Goal: Transaction & Acquisition: Purchase product/service

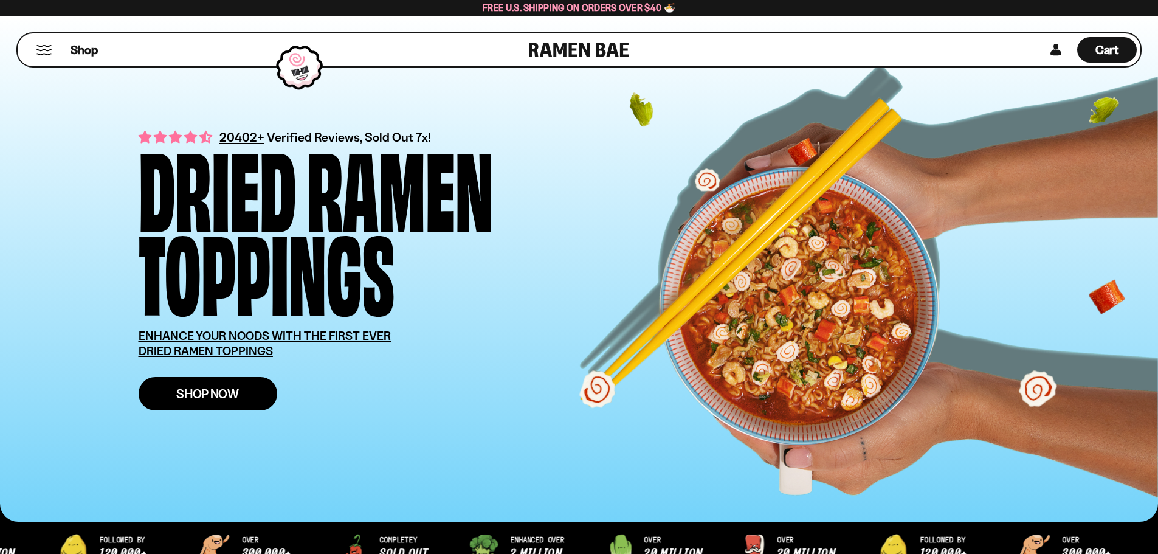
click at [194, 394] on span "Shop Now" at bounding box center [207, 393] width 63 height 13
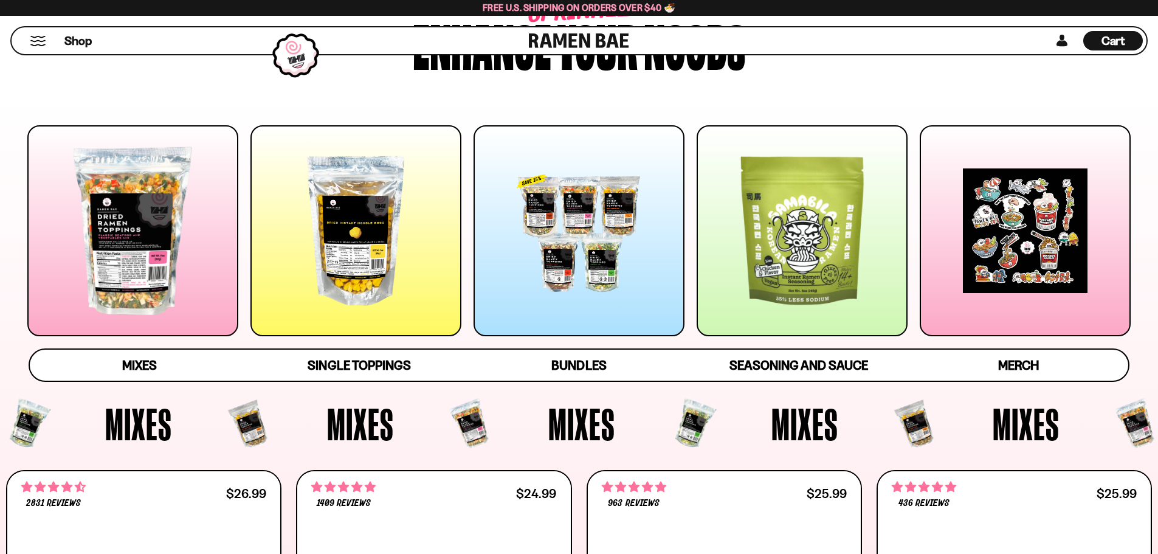
scroll to position [122, 0]
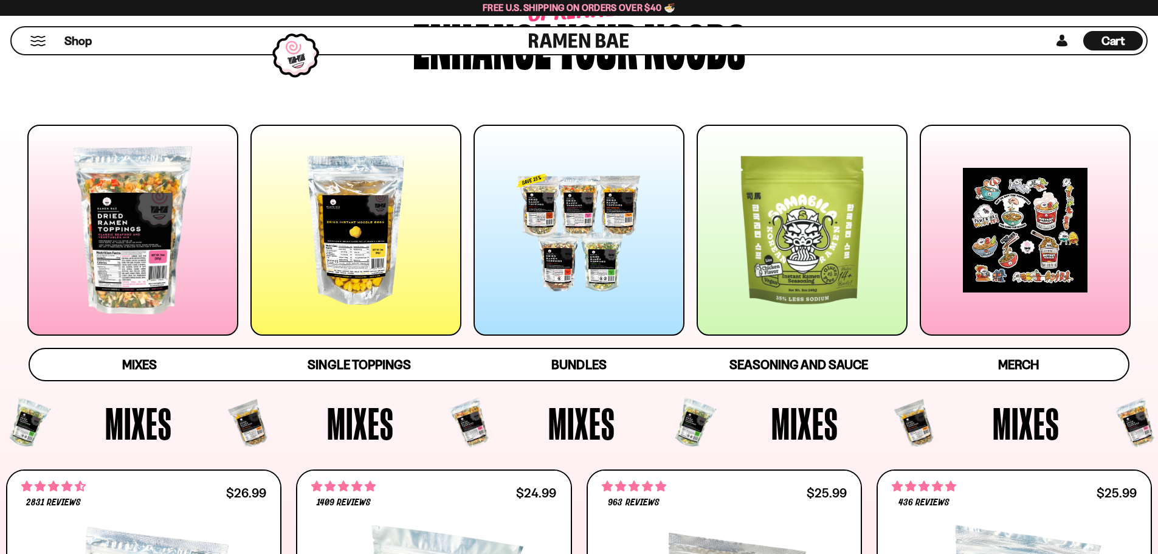
click at [130, 280] on div at bounding box center [132, 230] width 211 height 211
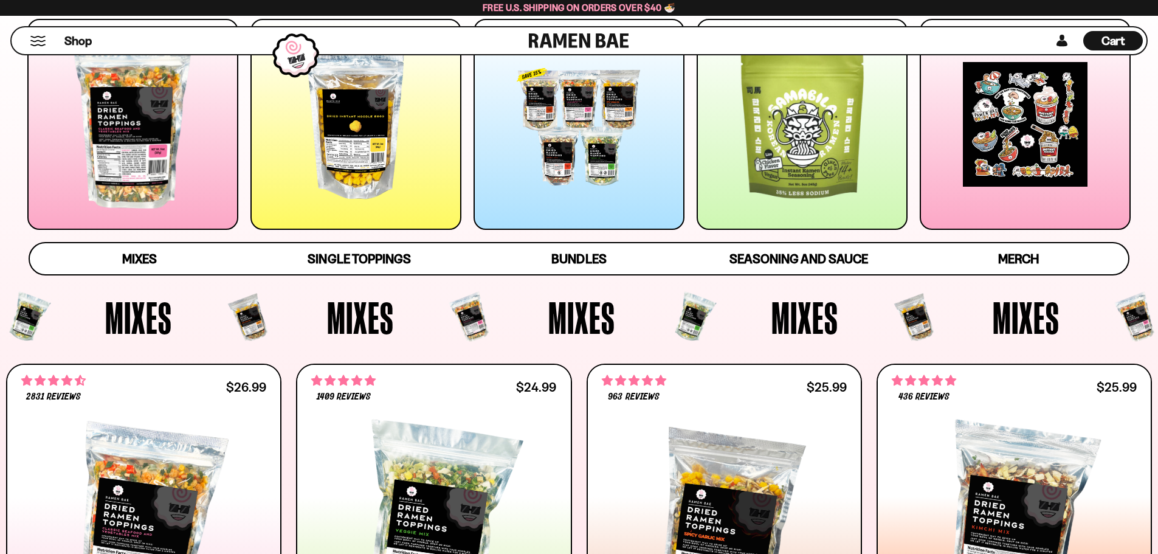
scroll to position [260, 0]
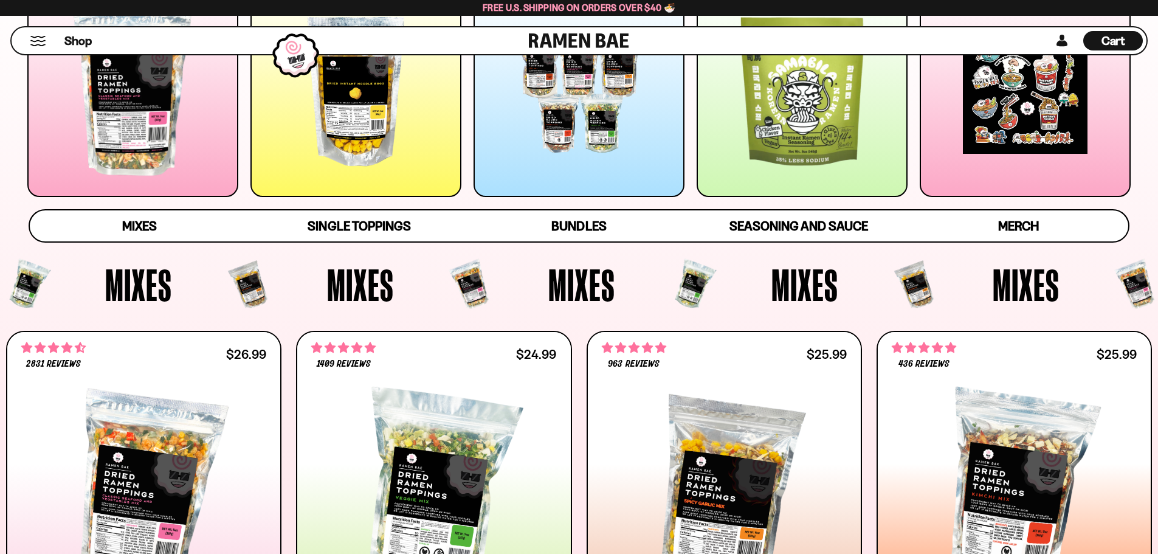
click at [551, 124] on div at bounding box center [579, 91] width 211 height 211
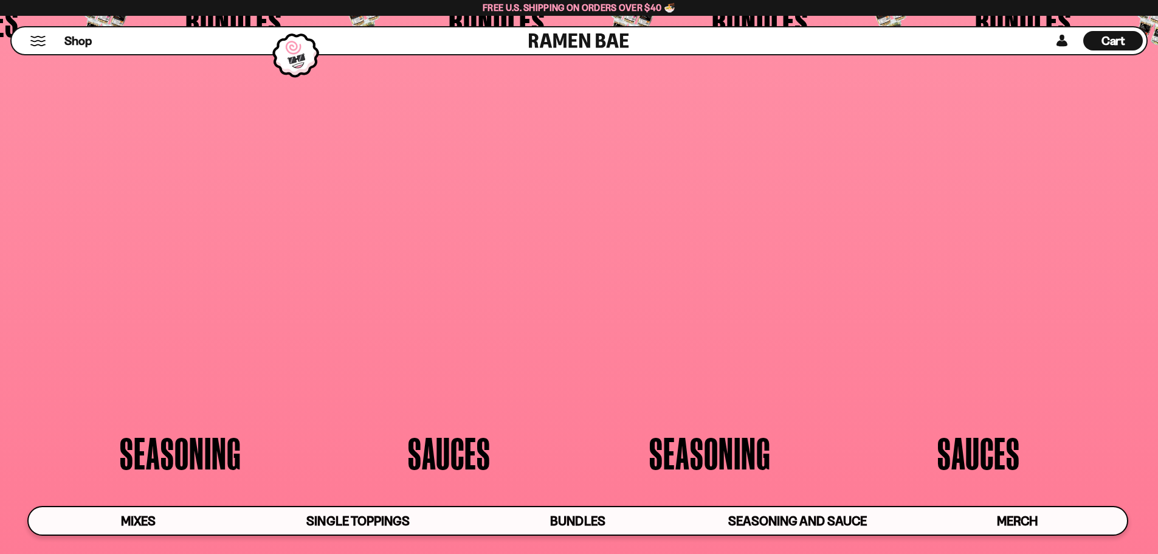
scroll to position [3175, 0]
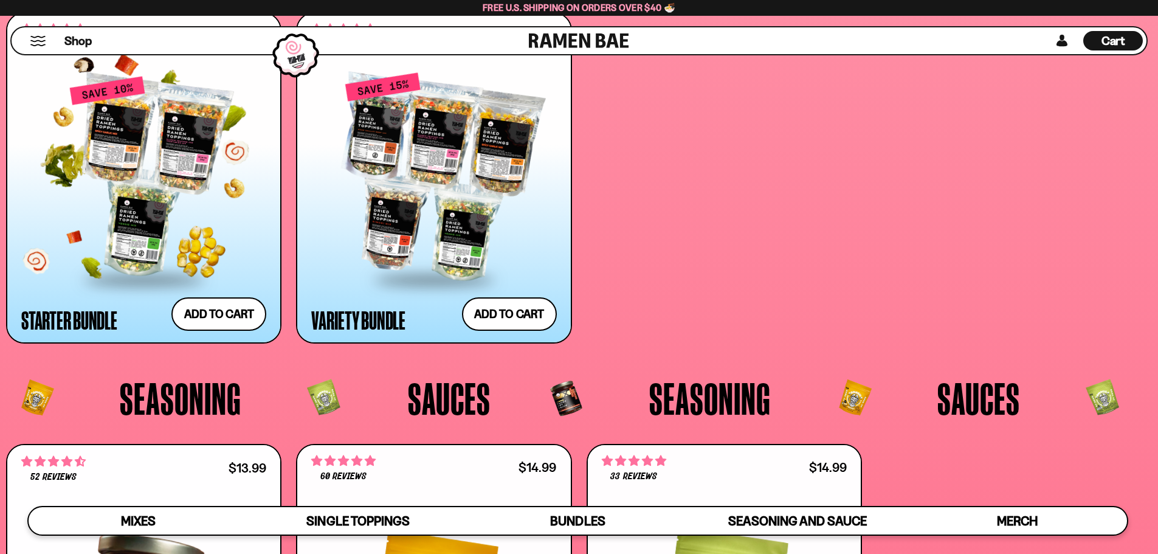
click at [140, 177] on div at bounding box center [143, 176] width 245 height 203
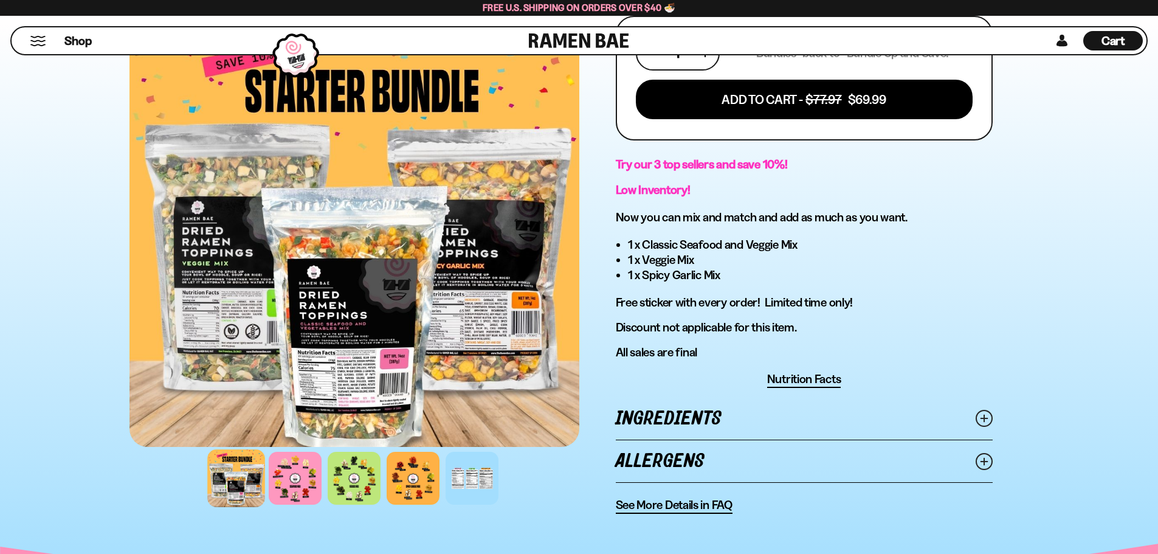
scroll to position [608, 0]
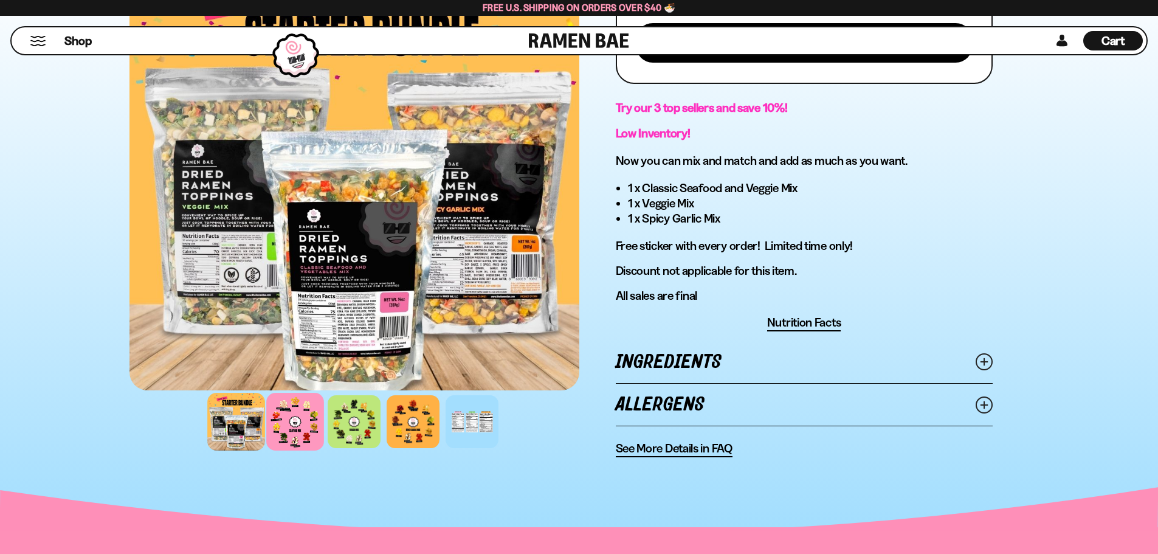
click at [317, 424] on div at bounding box center [295, 422] width 58 height 58
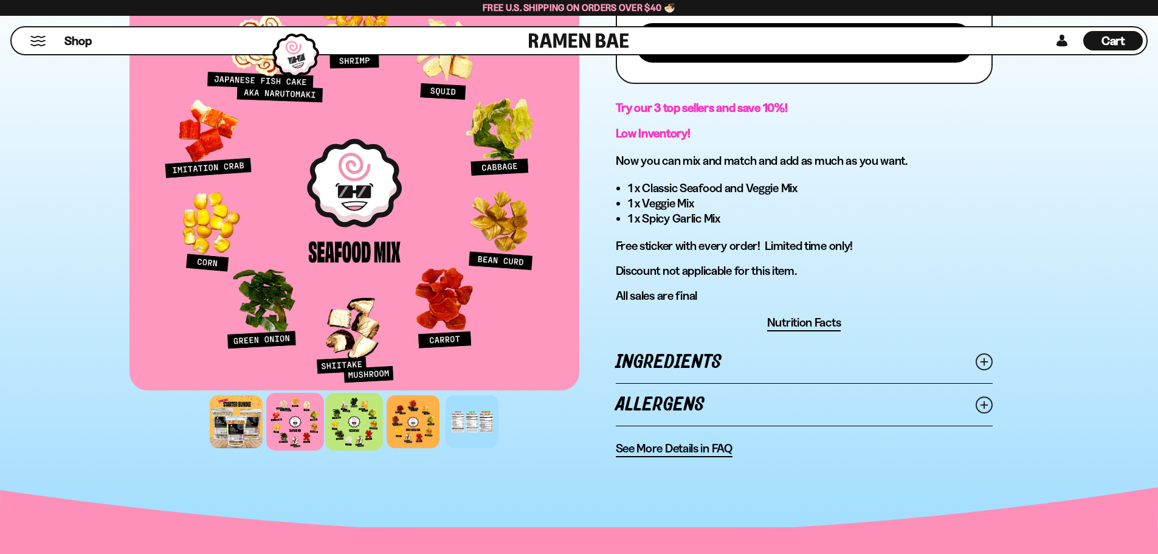
click at [362, 424] on div at bounding box center [354, 422] width 58 height 58
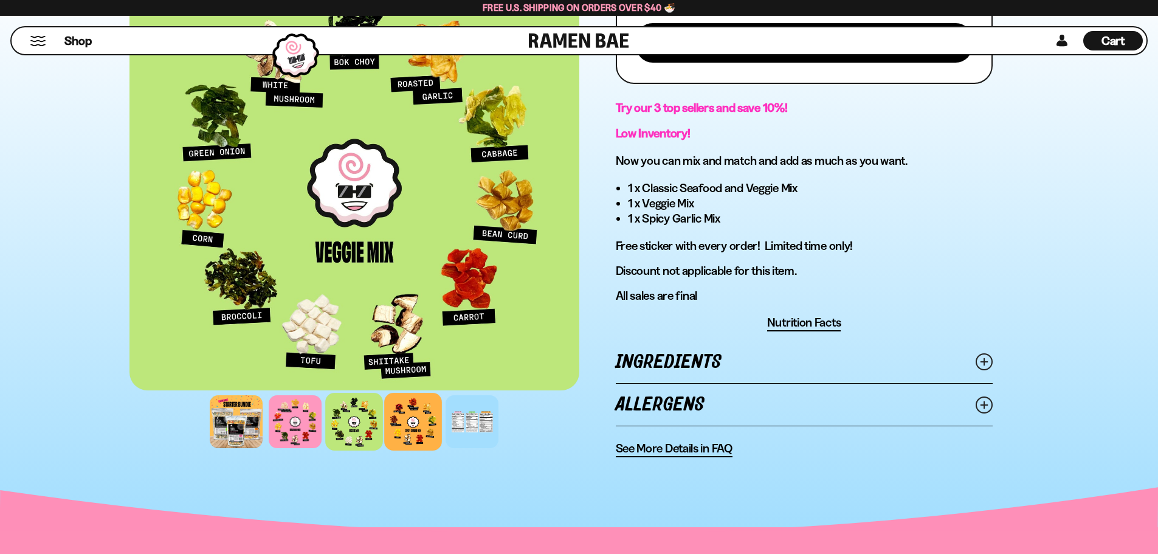
click at [427, 425] on div at bounding box center [413, 422] width 58 height 58
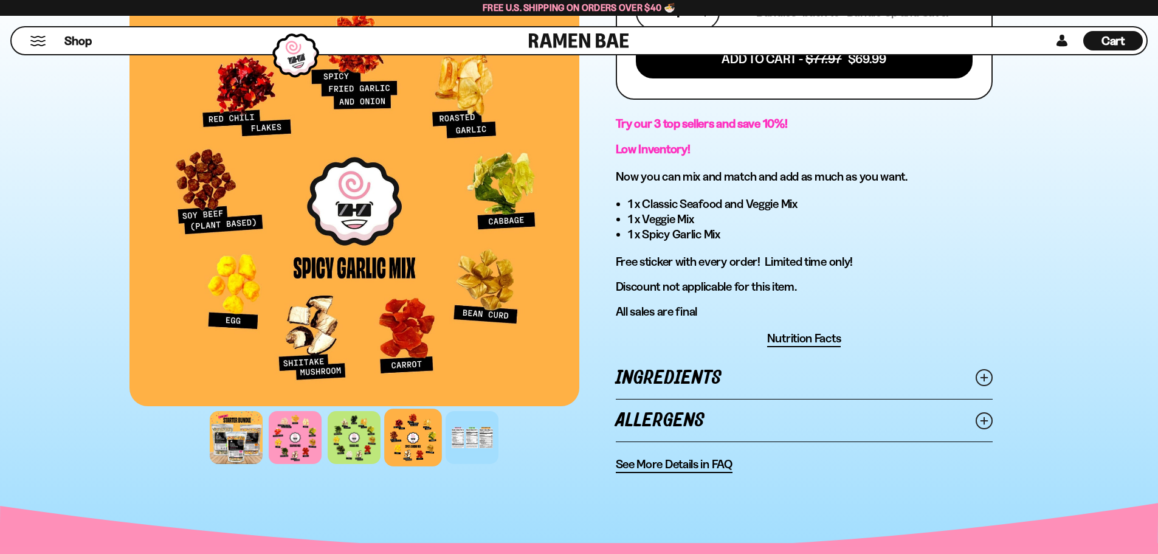
scroll to position [547, 0]
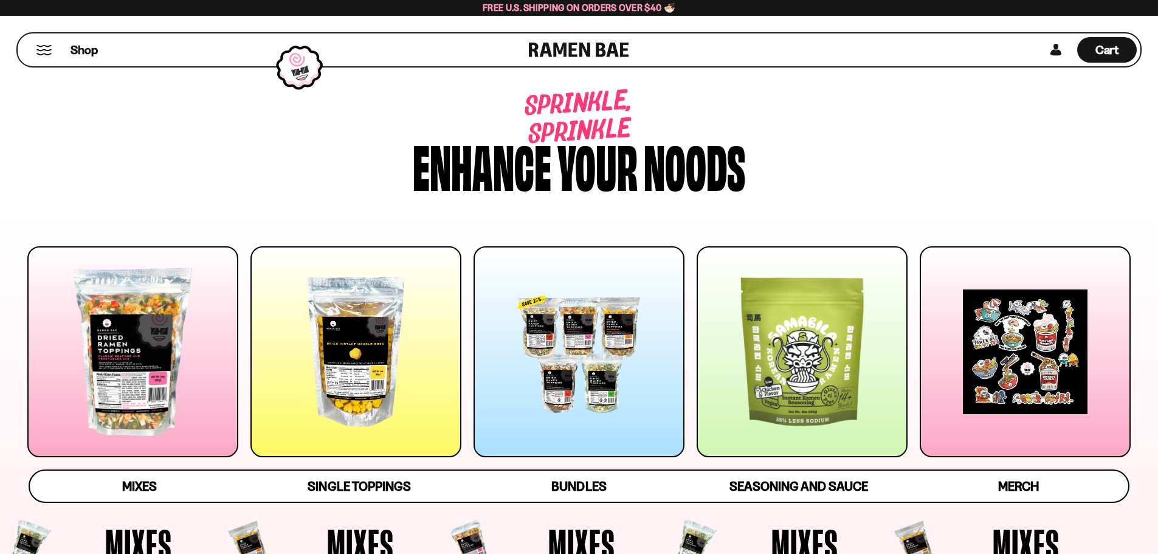
scroll to position [3175, 0]
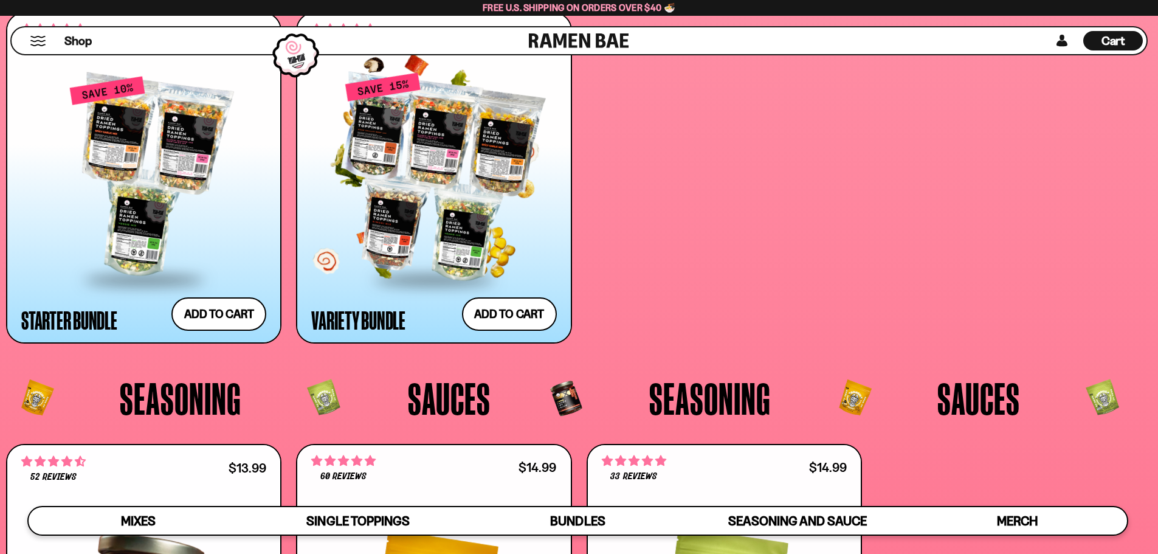
click at [429, 204] on div at bounding box center [433, 176] width 245 height 203
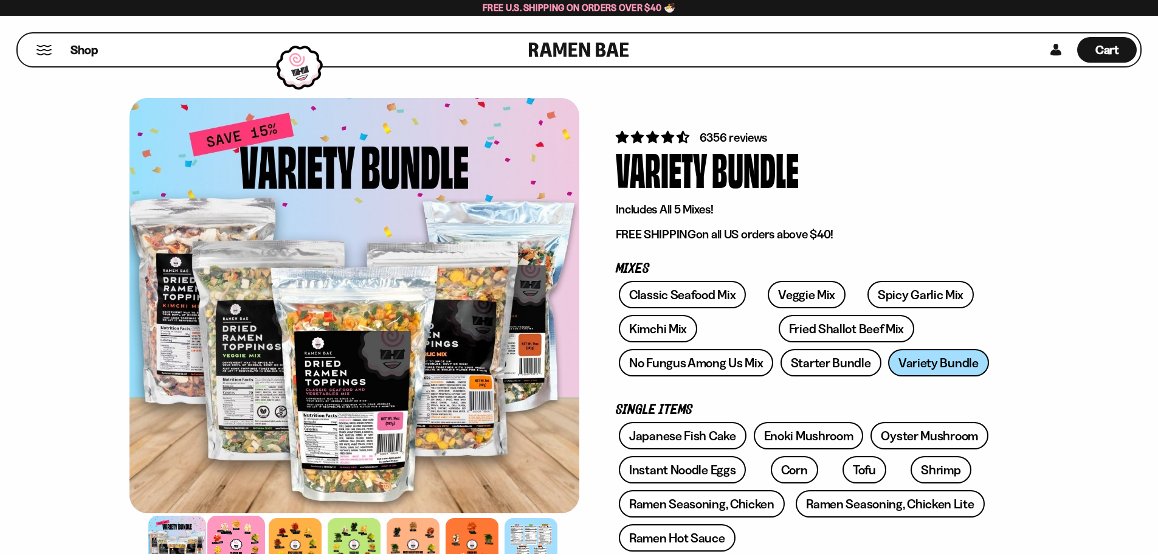
click at [233, 536] on div at bounding box center [236, 545] width 58 height 58
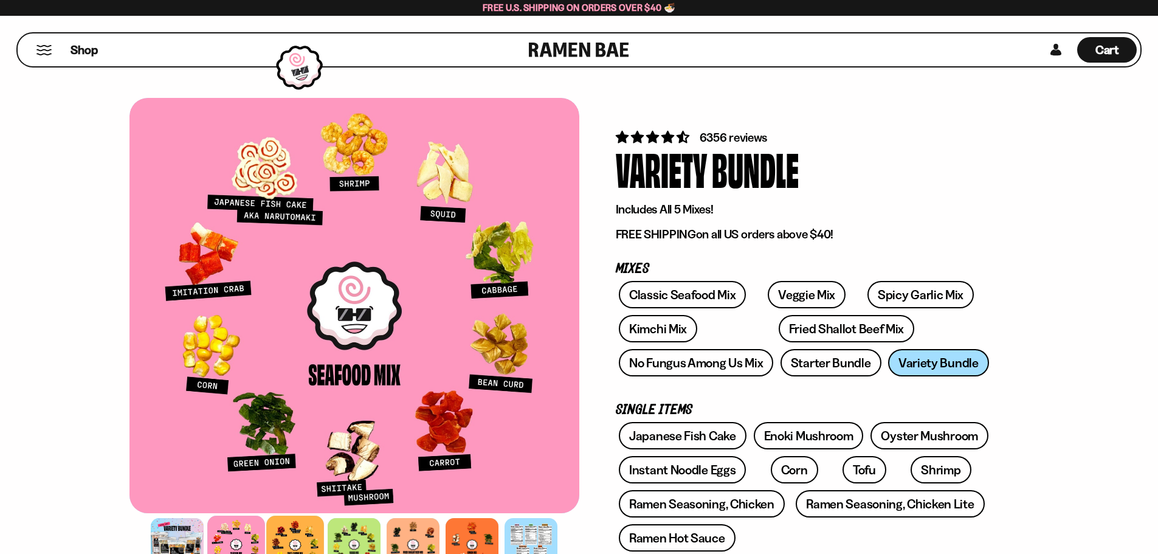
click at [294, 533] on div at bounding box center [295, 545] width 58 height 58
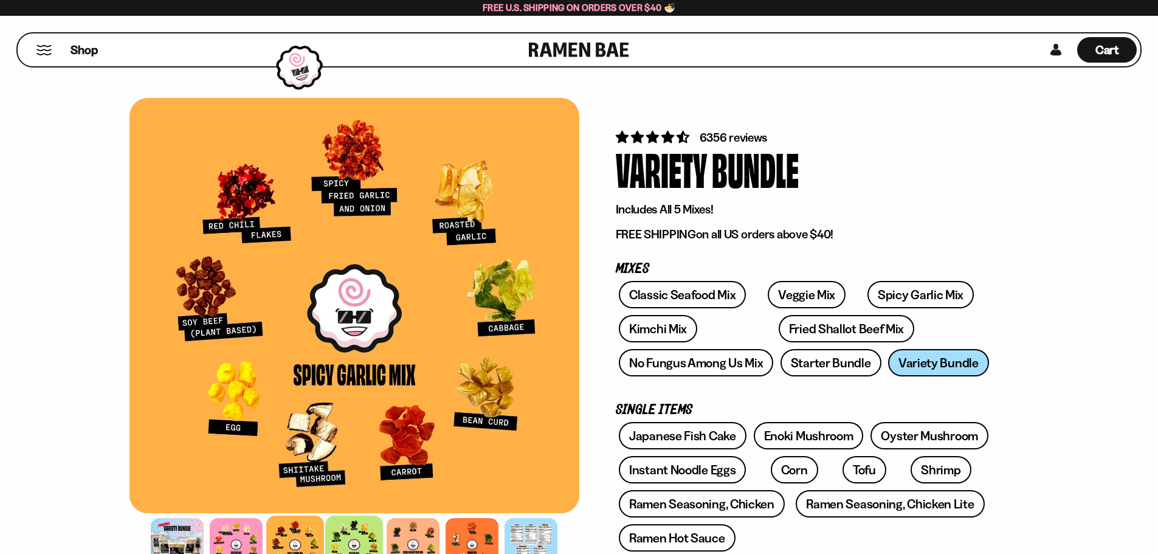
click at [348, 539] on div at bounding box center [354, 545] width 58 height 58
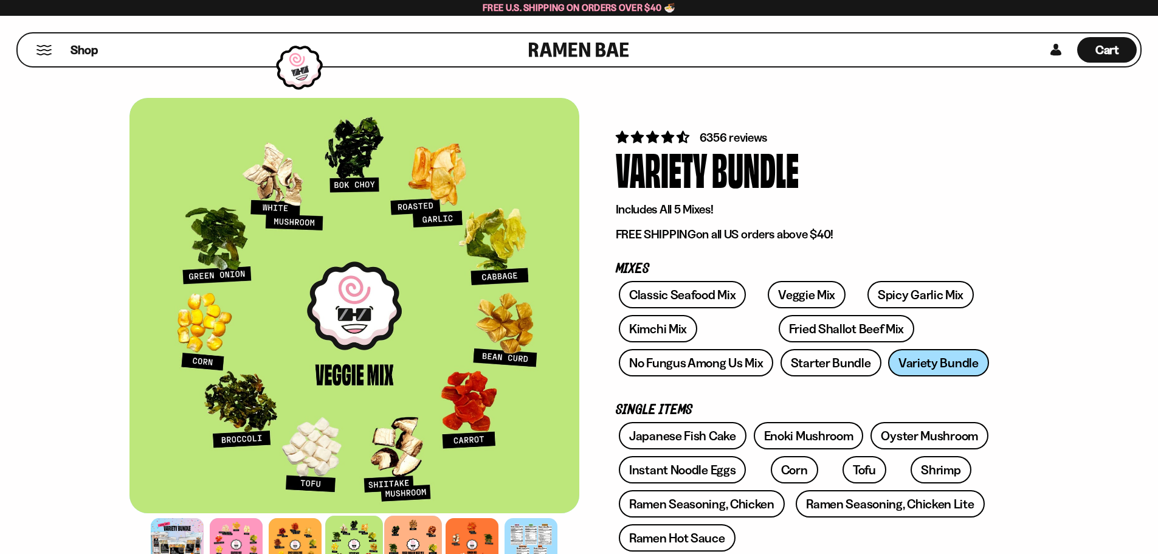
click at [404, 537] on div at bounding box center [413, 545] width 58 height 58
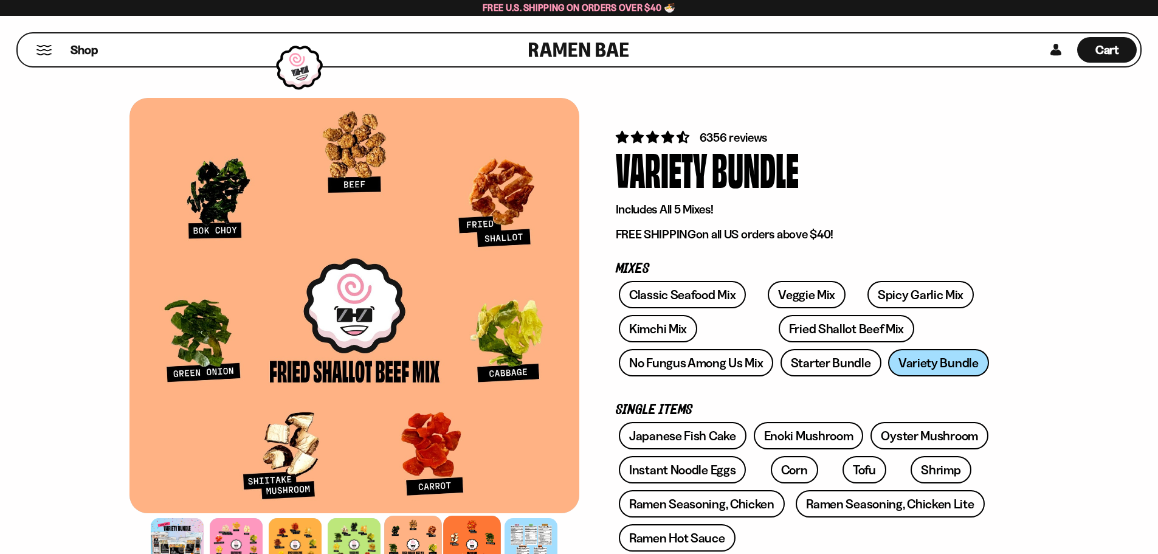
click at [489, 539] on div at bounding box center [472, 545] width 58 height 58
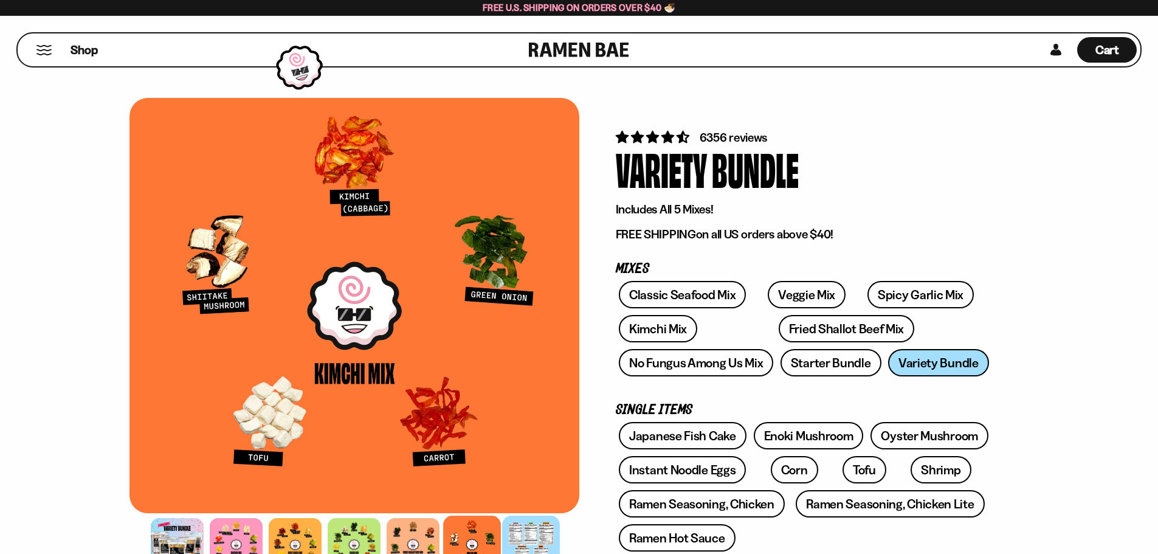
click at [550, 543] on div at bounding box center [531, 545] width 58 height 58
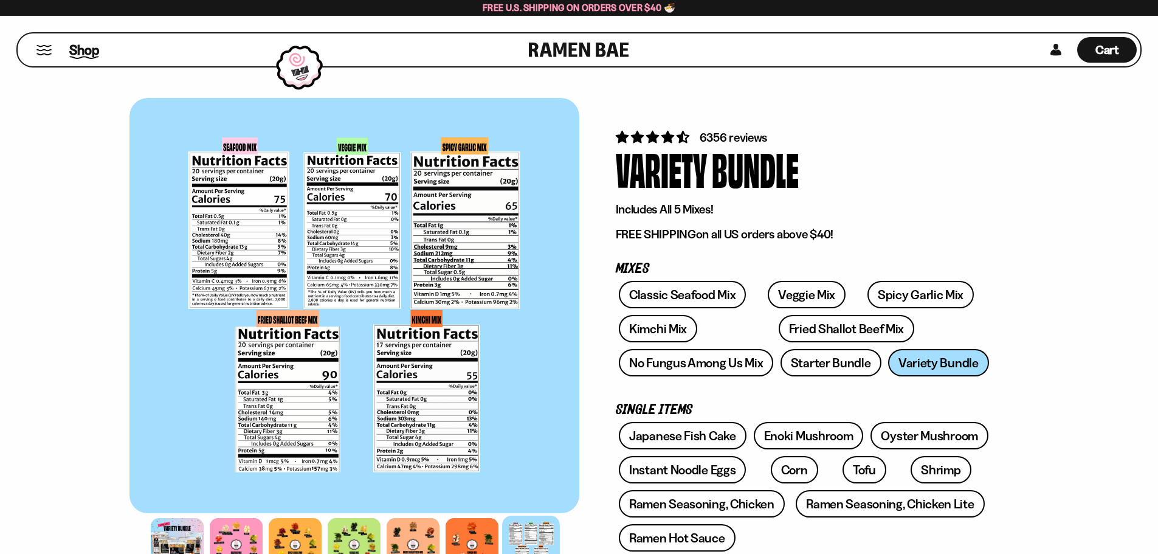
click at [83, 44] on span "Shop" at bounding box center [84, 50] width 30 height 18
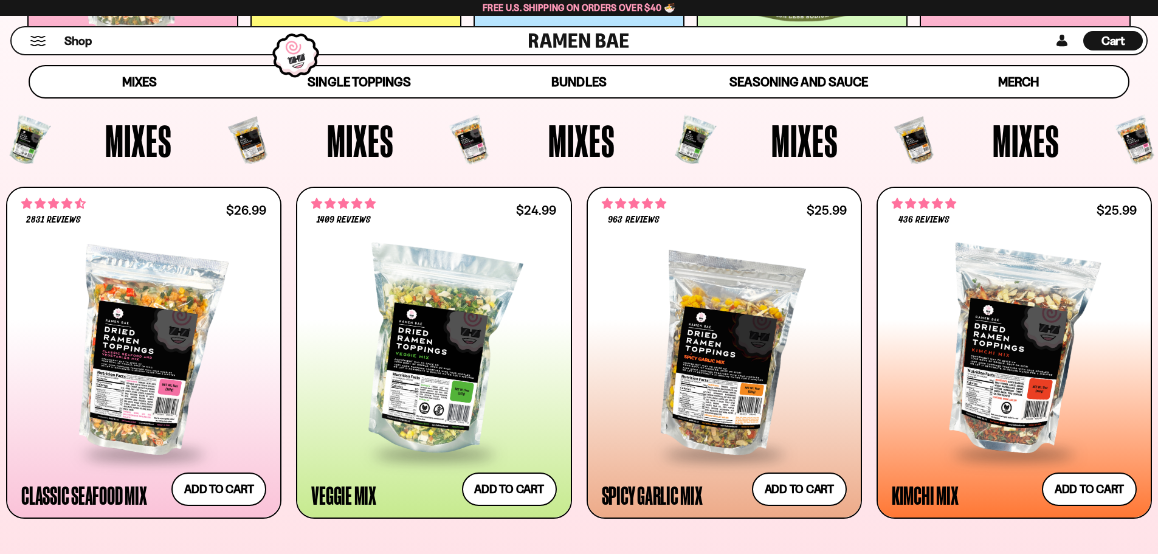
scroll to position [426, 0]
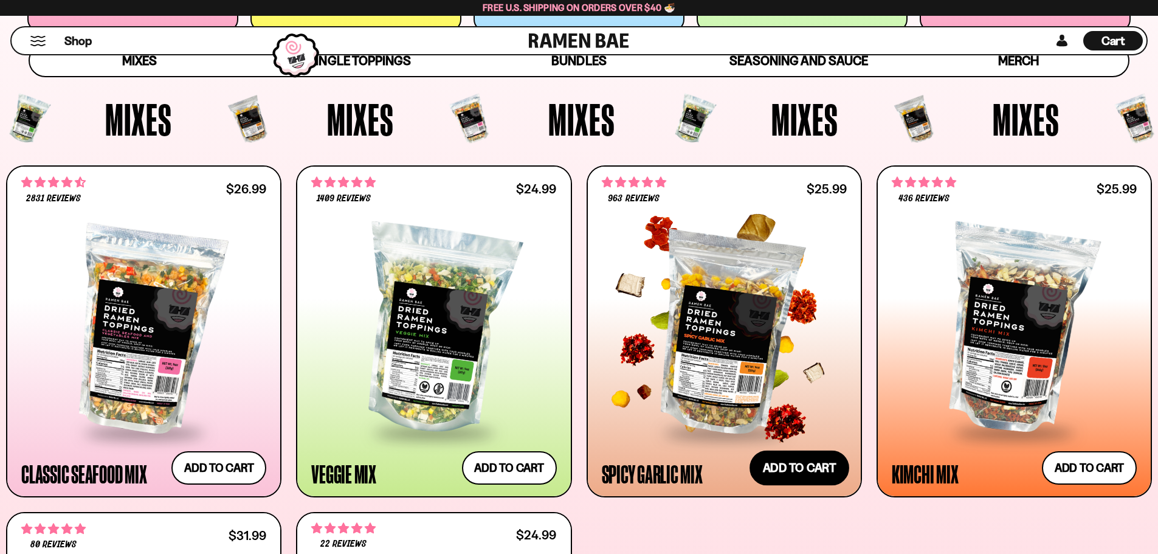
click at [819, 469] on button "Add to cart Add ― Regular price $25.99 Regular price Sale price $25.99 Unit pri…" at bounding box center [800, 467] width 100 height 35
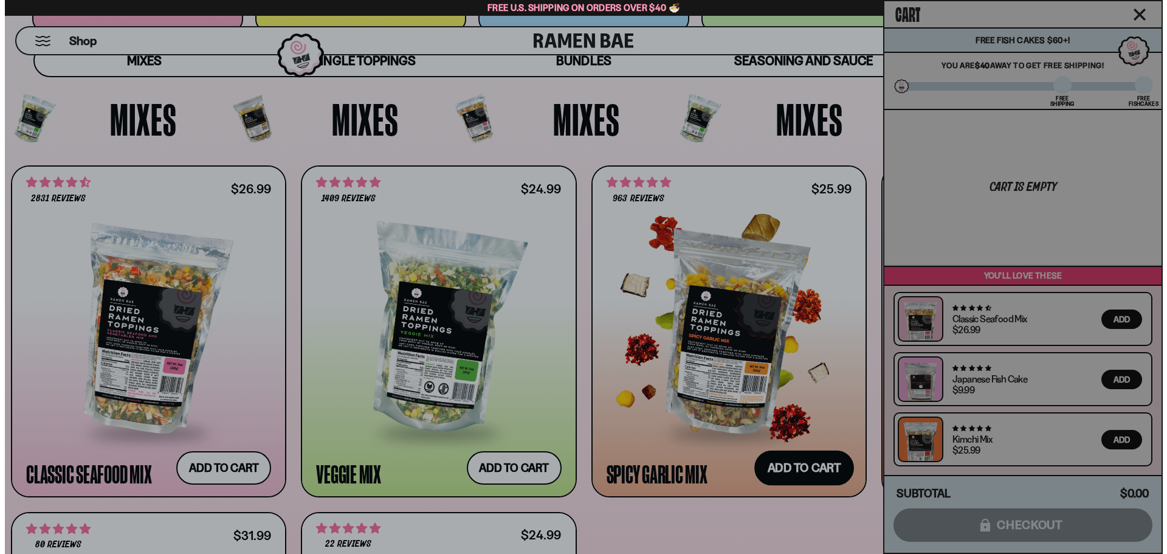
scroll to position [426, 0]
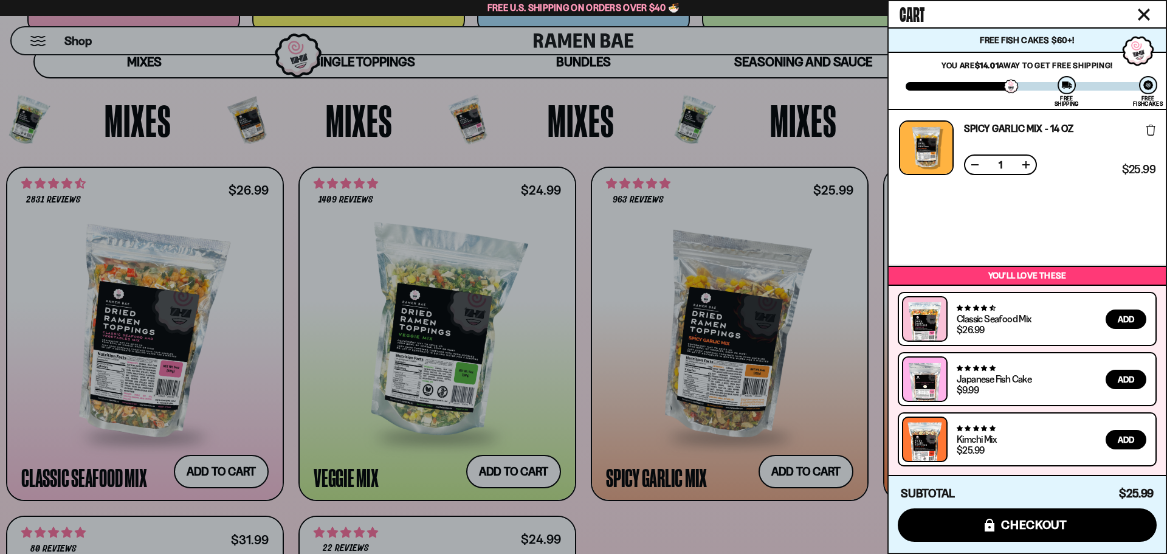
click at [432, 320] on div at bounding box center [583, 277] width 1167 height 554
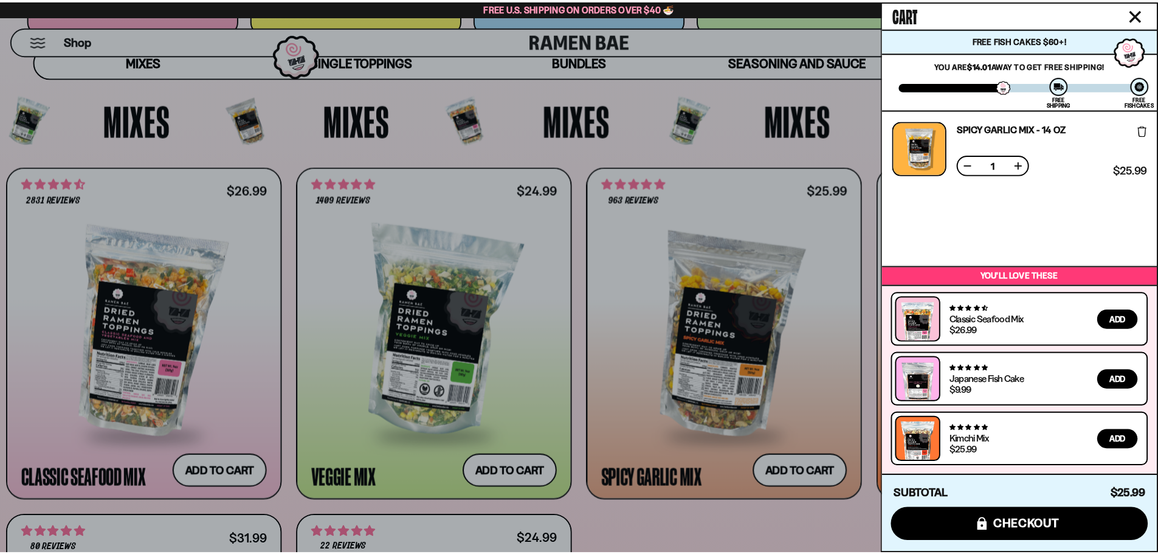
scroll to position [426, 0]
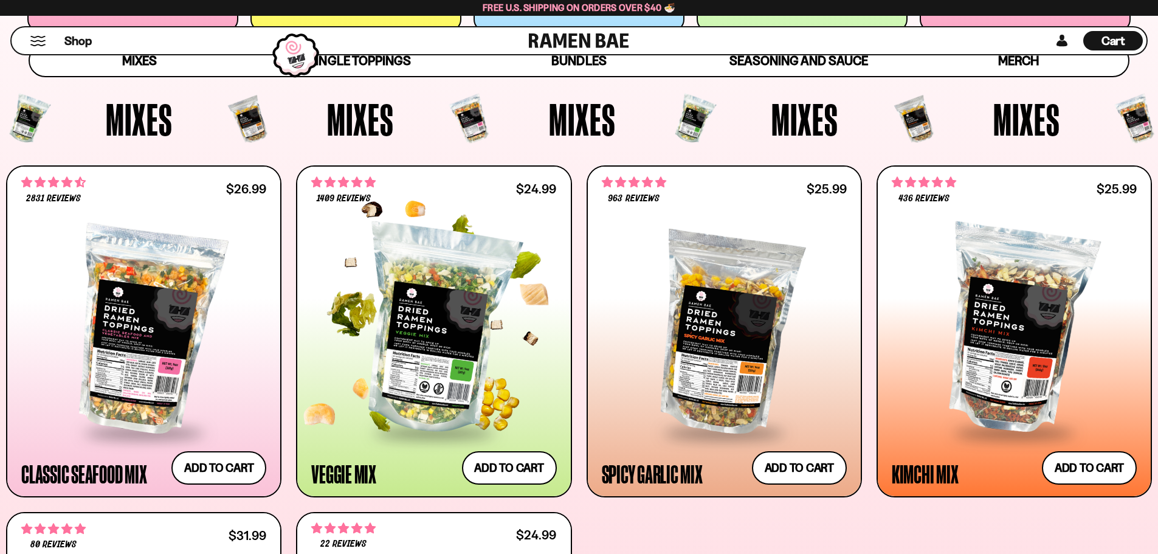
click at [432, 320] on div at bounding box center [433, 330] width 245 height 203
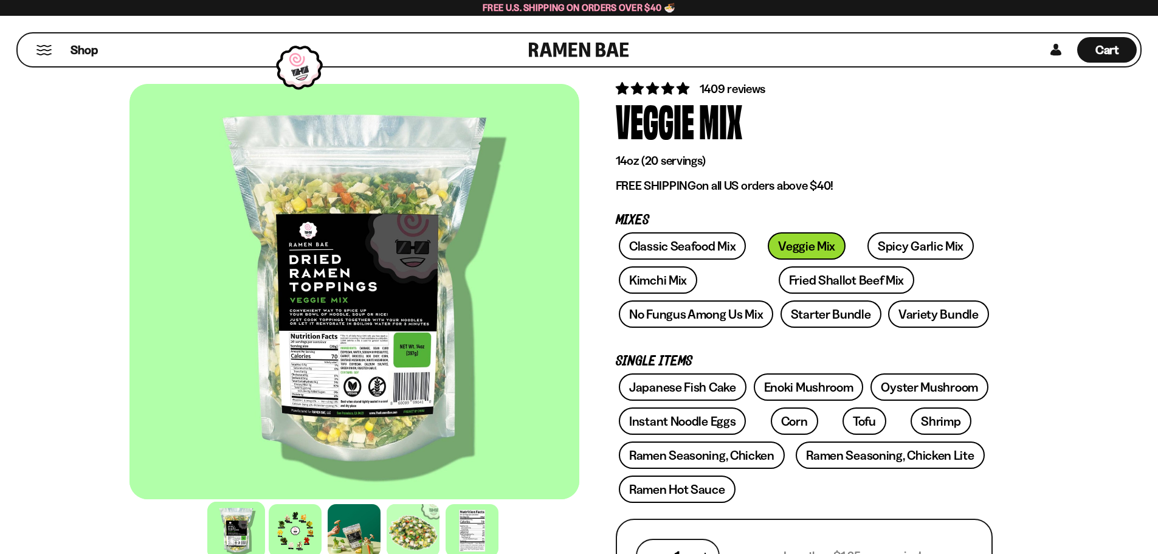
scroll to position [122, 0]
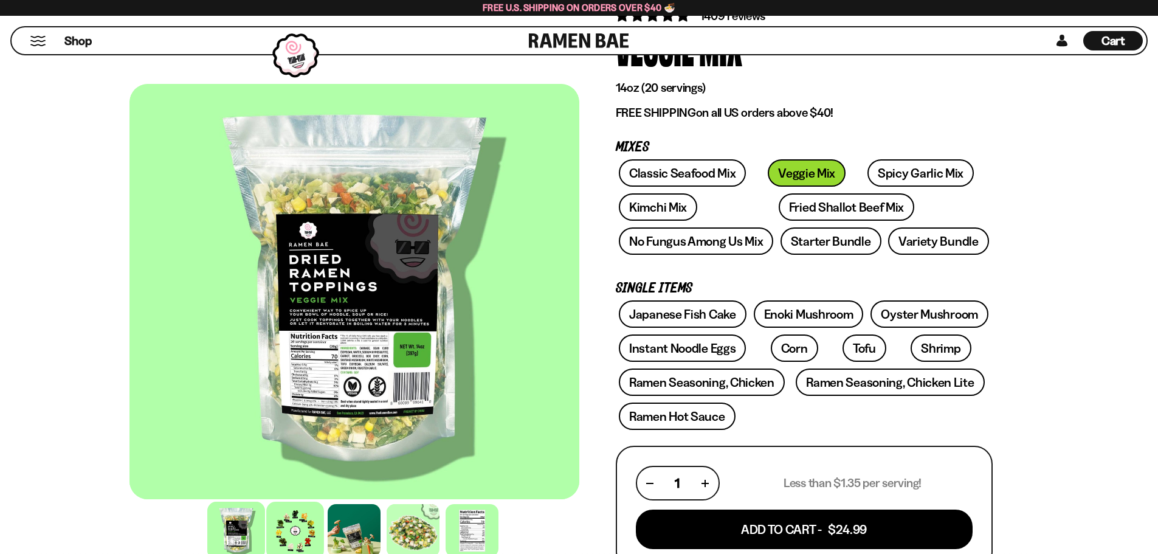
click at [298, 533] on div at bounding box center [295, 531] width 58 height 58
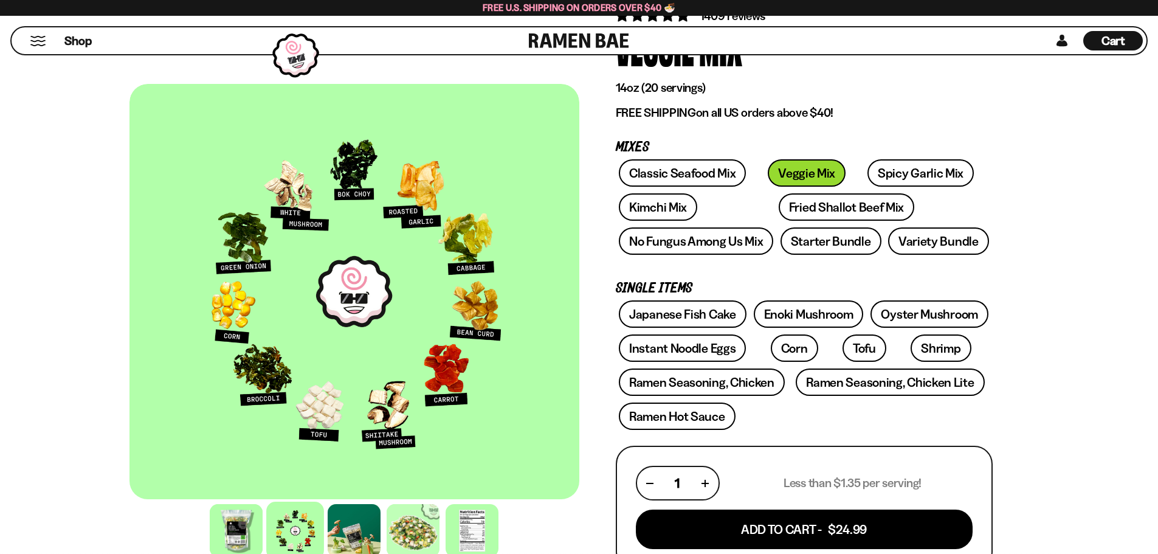
click at [485, 319] on div at bounding box center [355, 291] width 450 height 415
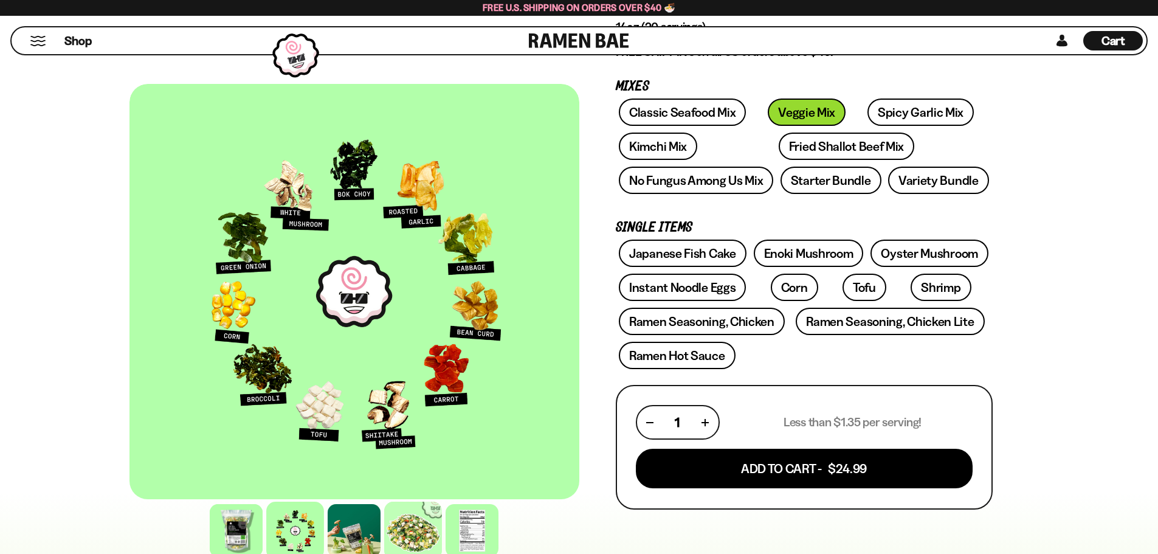
click at [426, 535] on div at bounding box center [413, 531] width 58 height 58
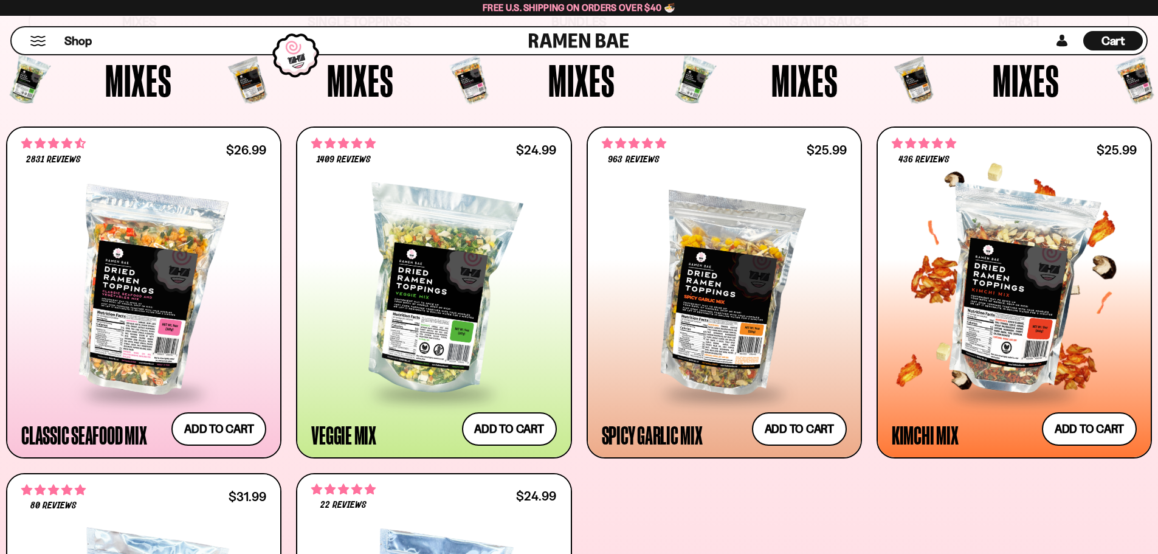
scroll to position [486, 0]
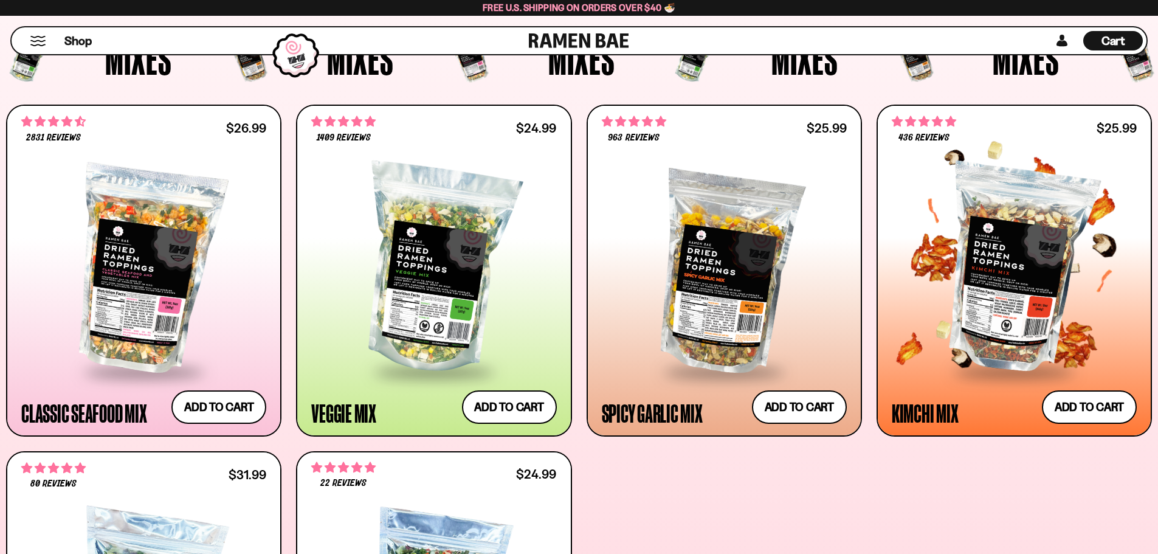
click at [1014, 288] on div at bounding box center [1014, 269] width 245 height 203
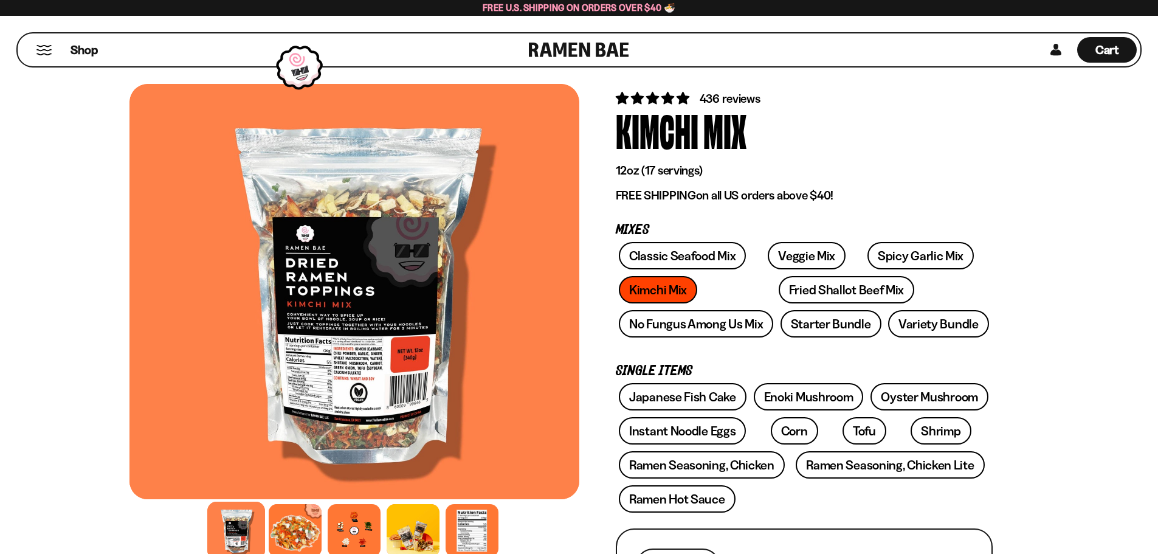
scroll to position [61, 0]
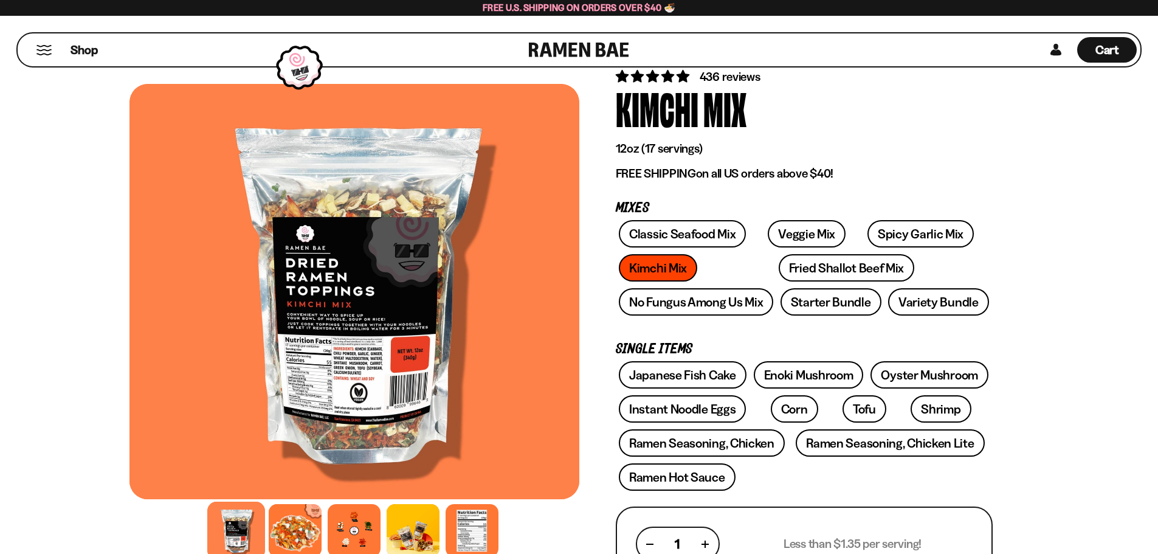
click at [384, 351] on div at bounding box center [355, 291] width 450 height 415
click at [285, 536] on div at bounding box center [295, 531] width 58 height 58
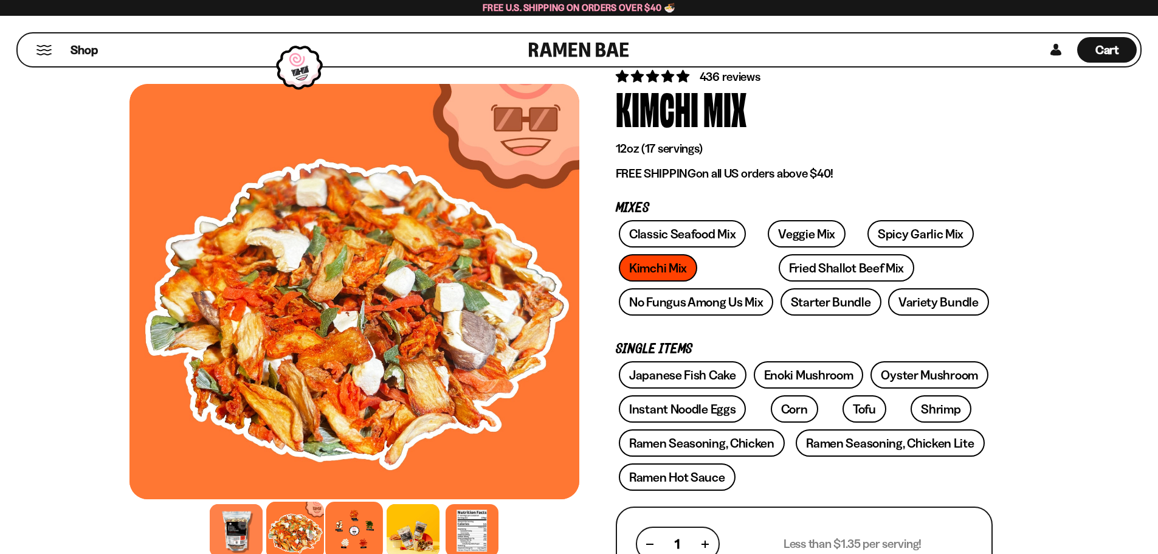
click at [339, 533] on div at bounding box center [354, 531] width 58 height 58
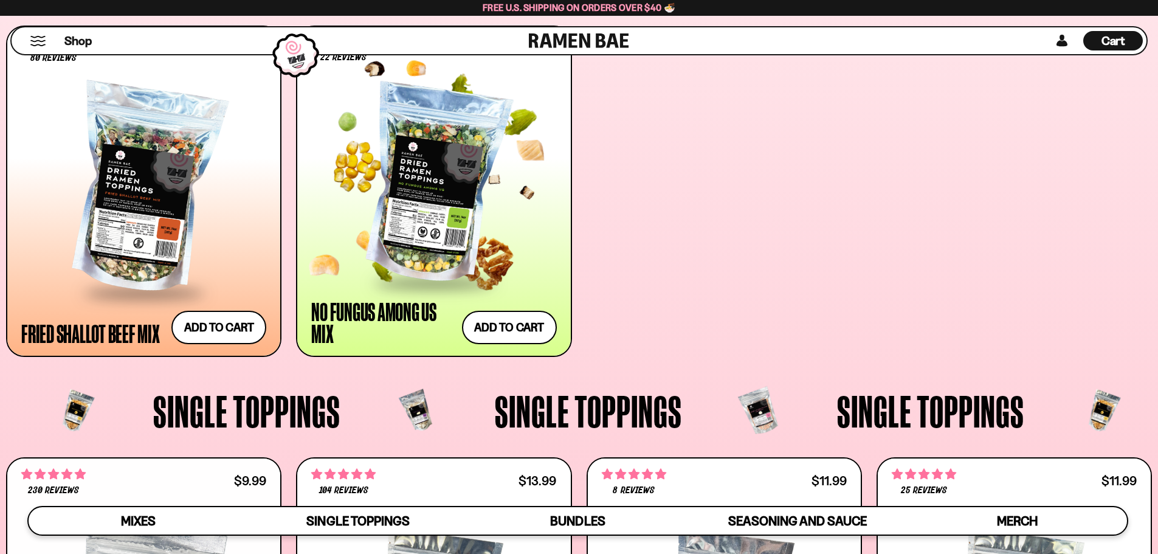
scroll to position [851, 0]
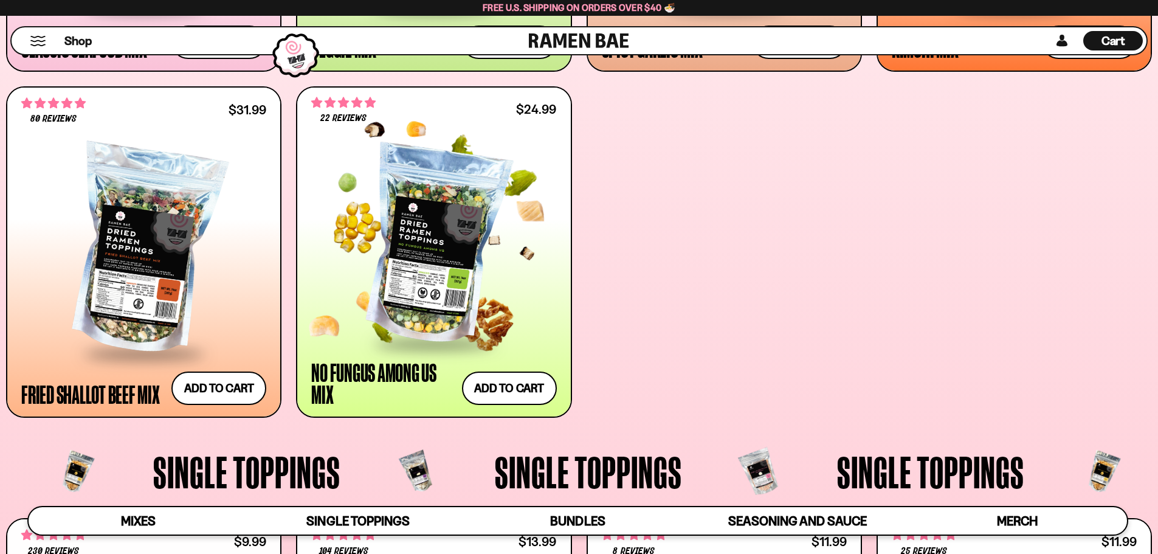
click at [432, 248] on div at bounding box center [433, 245] width 245 height 194
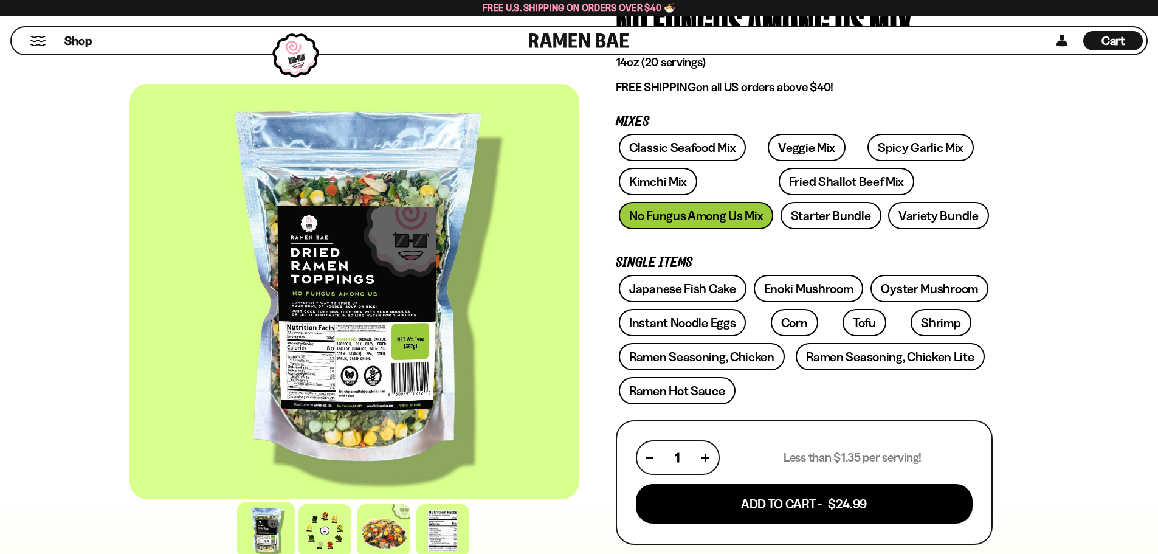
scroll to position [182, 0]
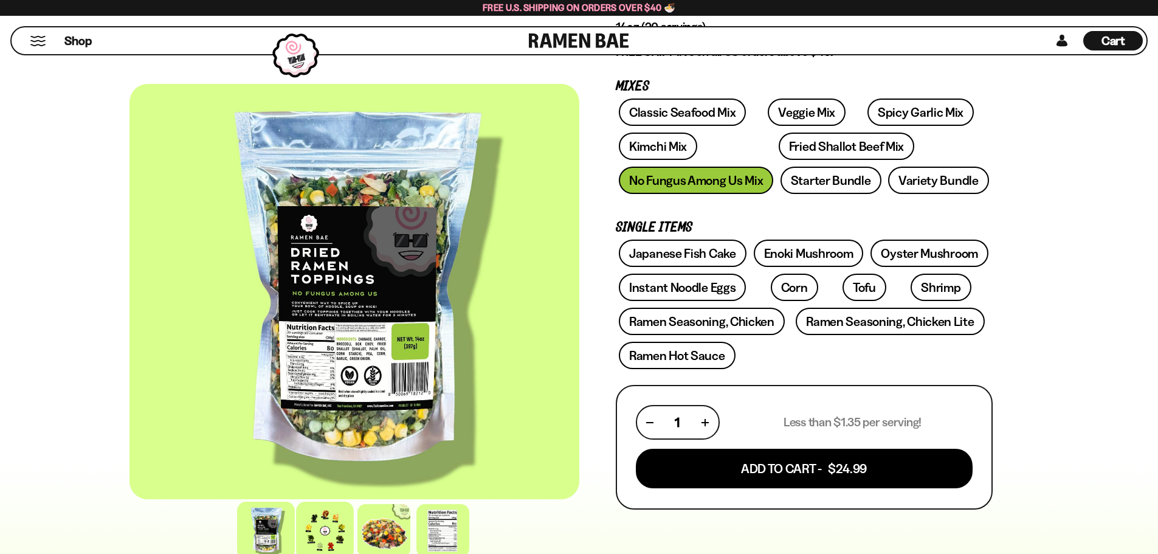
click at [322, 531] on div at bounding box center [325, 531] width 58 height 58
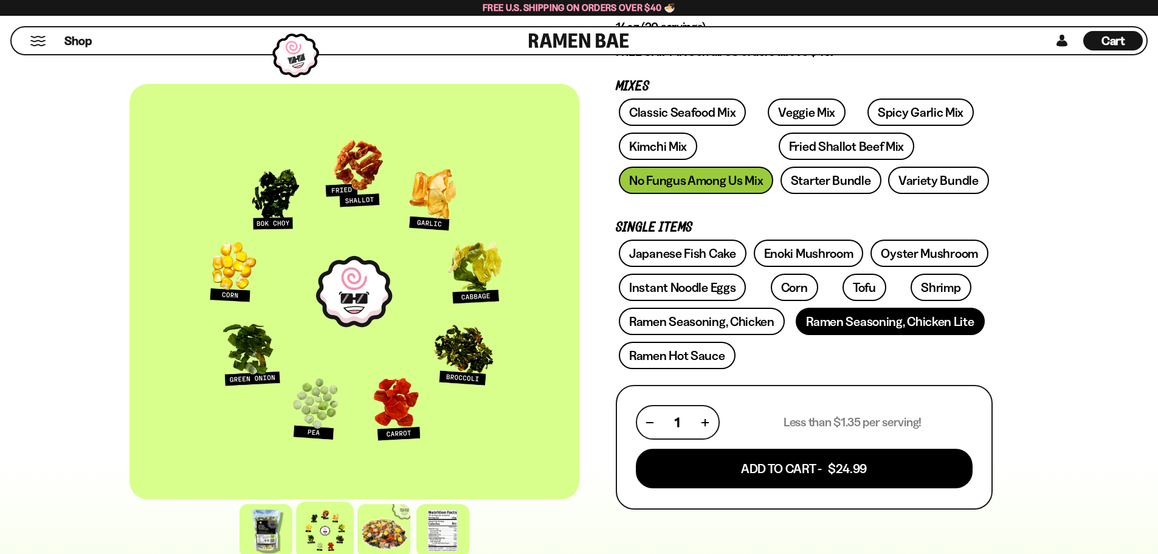
click at [859, 321] on link "Ramen Seasoning, Chicken Lite" at bounding box center [890, 321] width 188 height 27
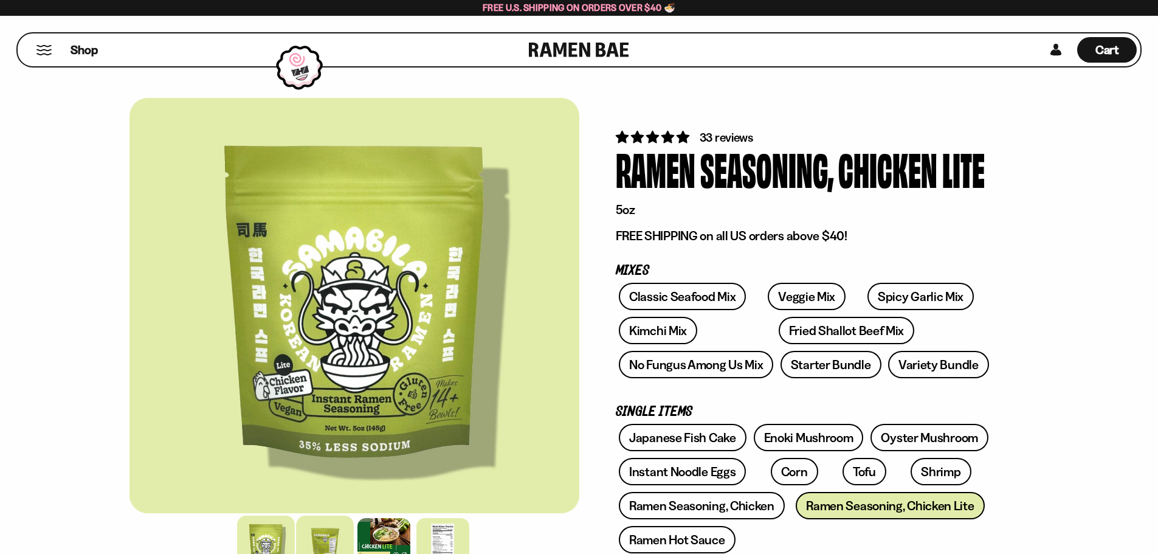
click at [315, 538] on div at bounding box center [325, 545] width 58 height 58
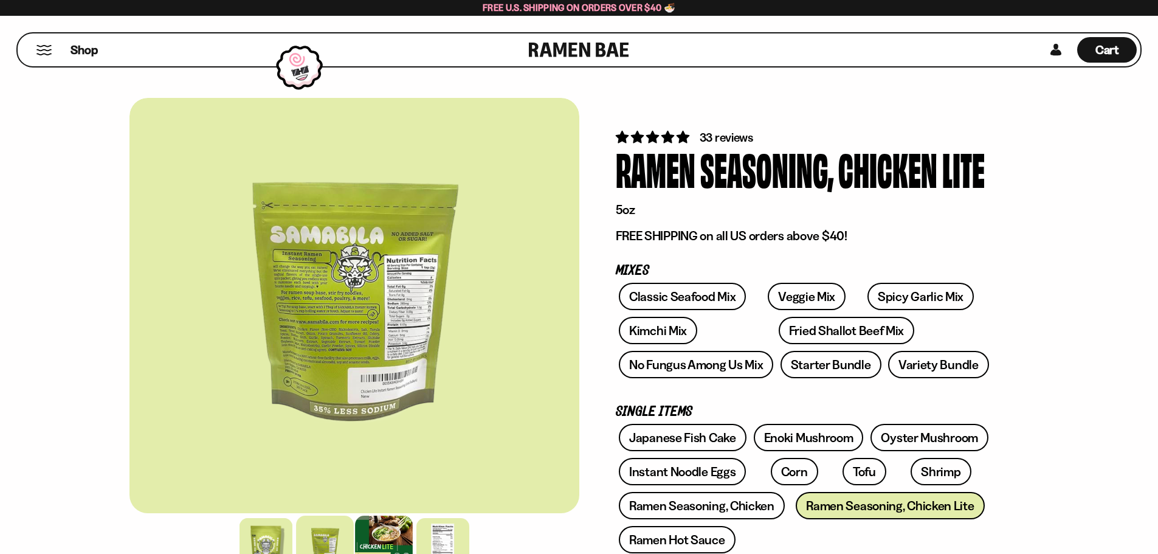
click at [373, 536] on div at bounding box center [384, 545] width 58 height 58
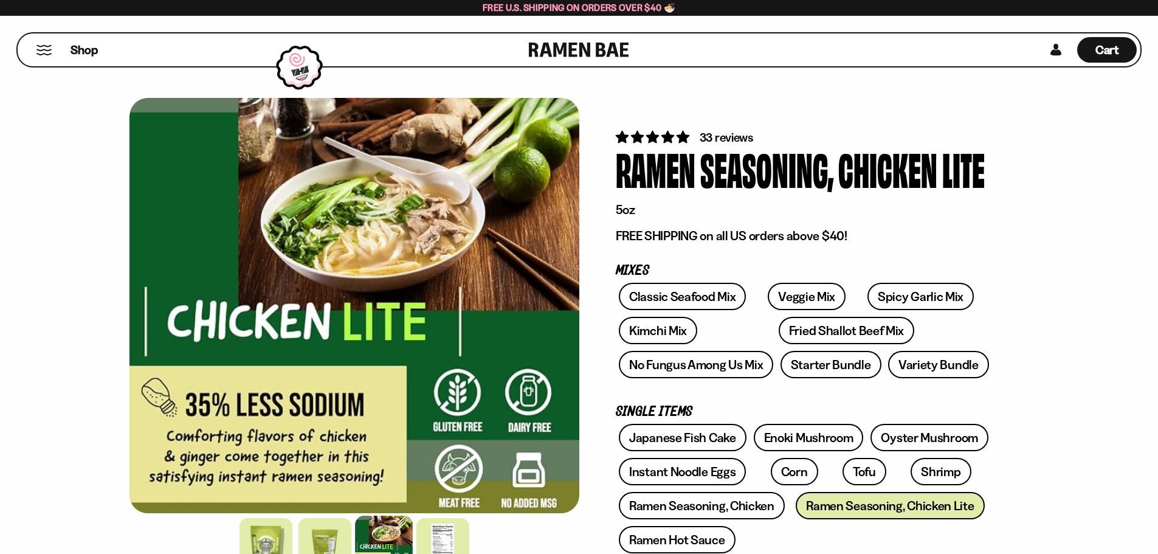
scroll to position [61, 0]
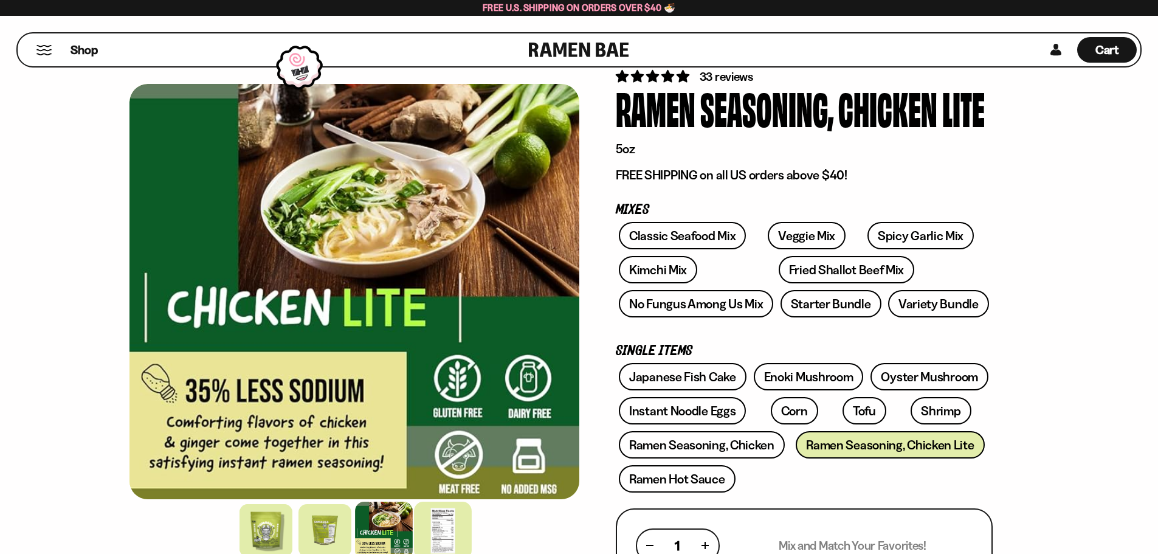
click at [438, 538] on div at bounding box center [443, 531] width 58 height 58
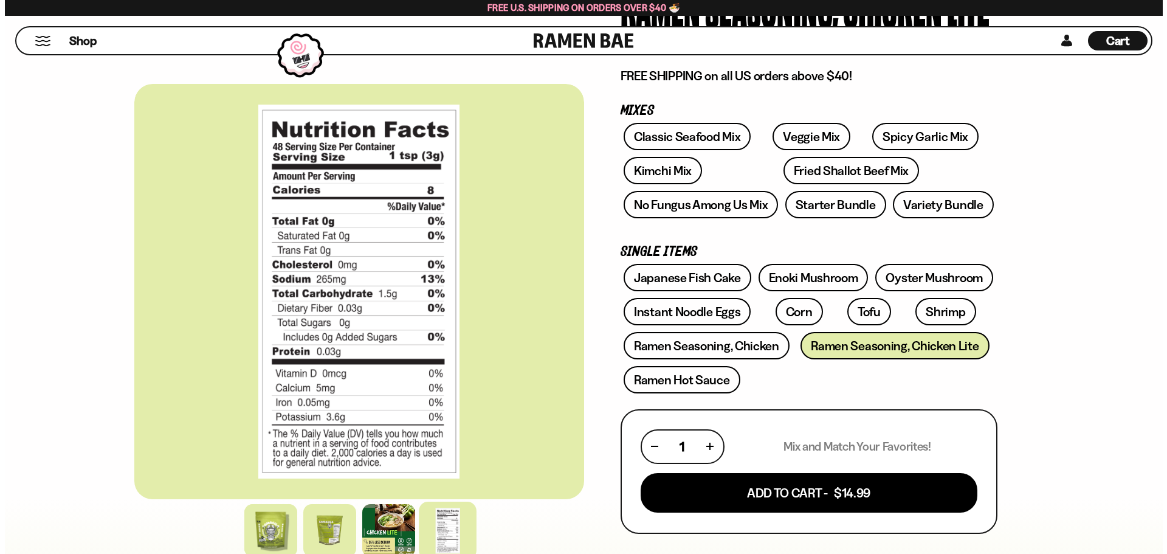
scroll to position [182, 0]
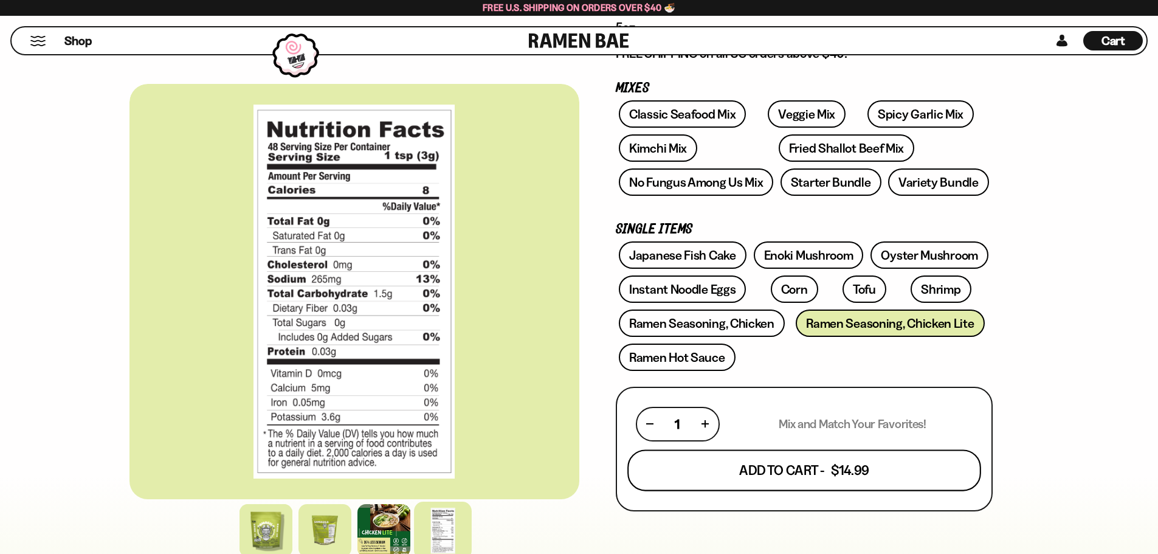
click at [724, 472] on button "Add To Cart - $14.99" at bounding box center [805, 469] width 354 height 41
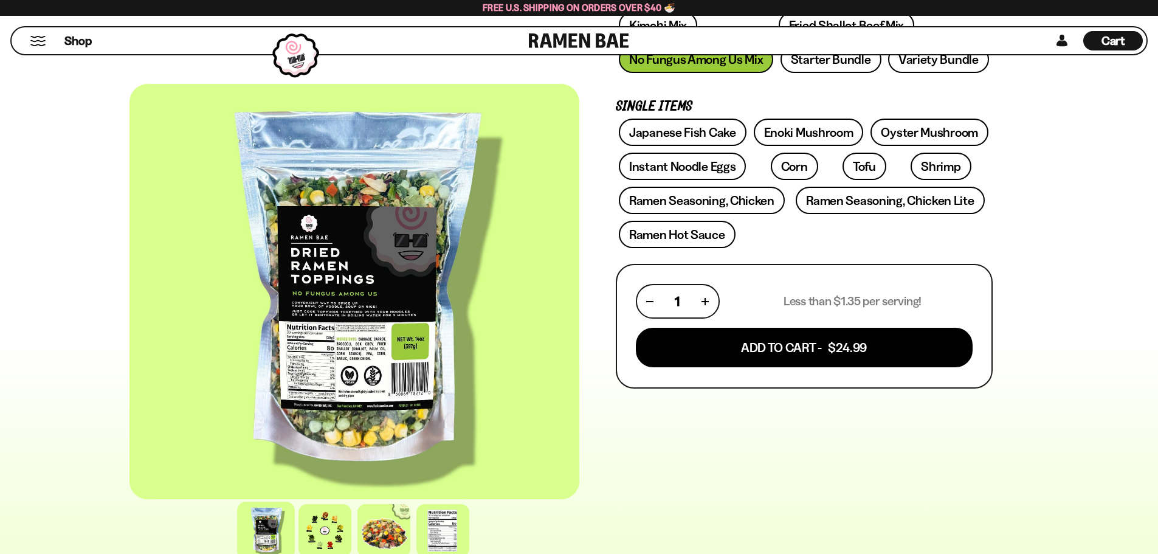
scroll to position [304, 0]
click at [702, 238] on link "Ramen Hot Sauce" at bounding box center [677, 233] width 117 height 27
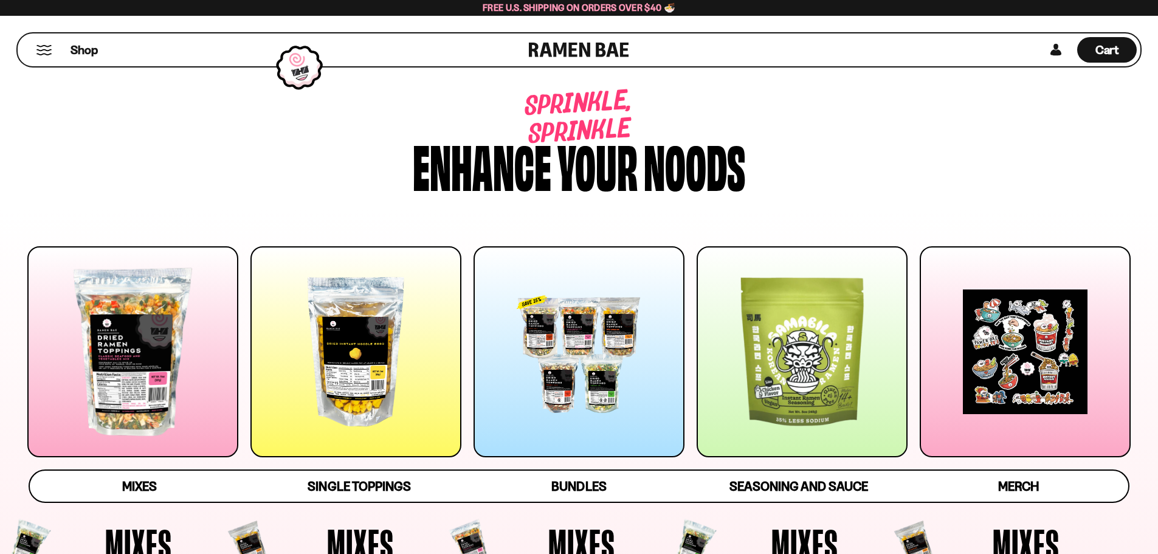
scroll to position [851, 0]
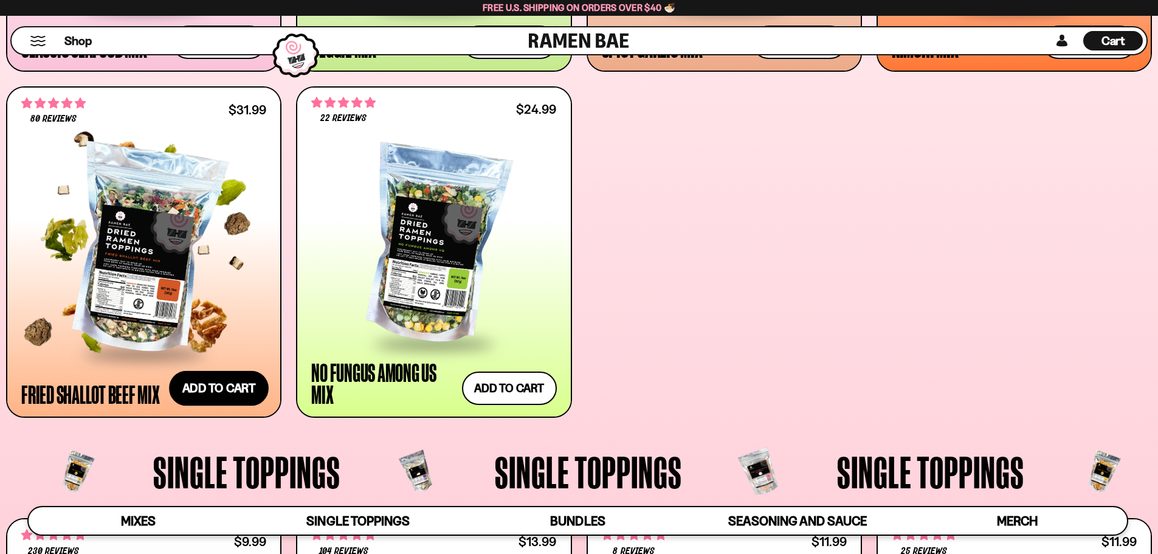
click at [205, 393] on button "Add to cart Add ― Regular price $31.99 Regular price Sale price $31.99 Unit pri…" at bounding box center [219, 388] width 100 height 35
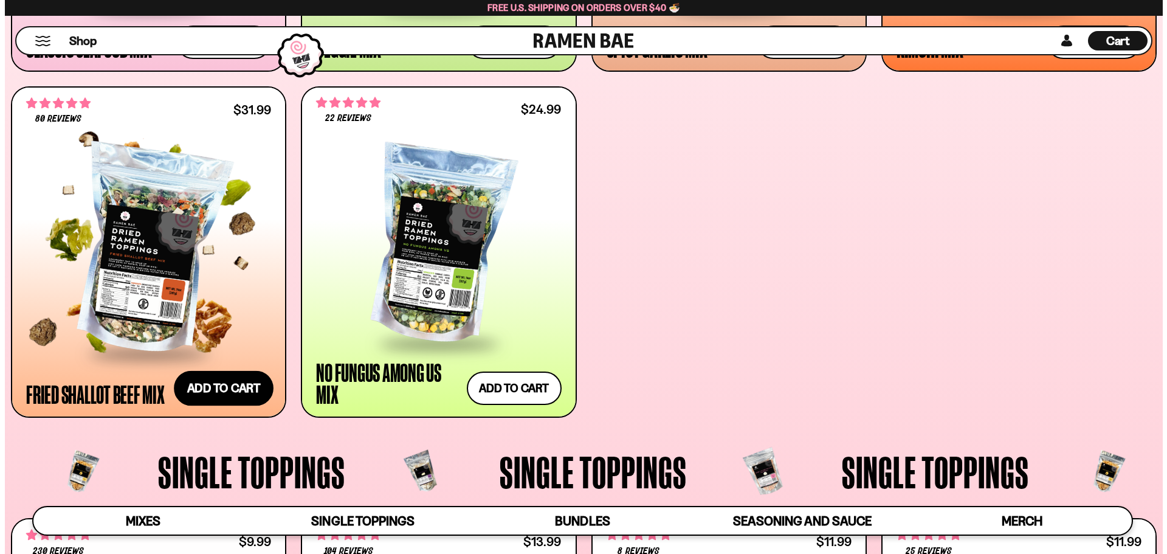
scroll to position [853, 0]
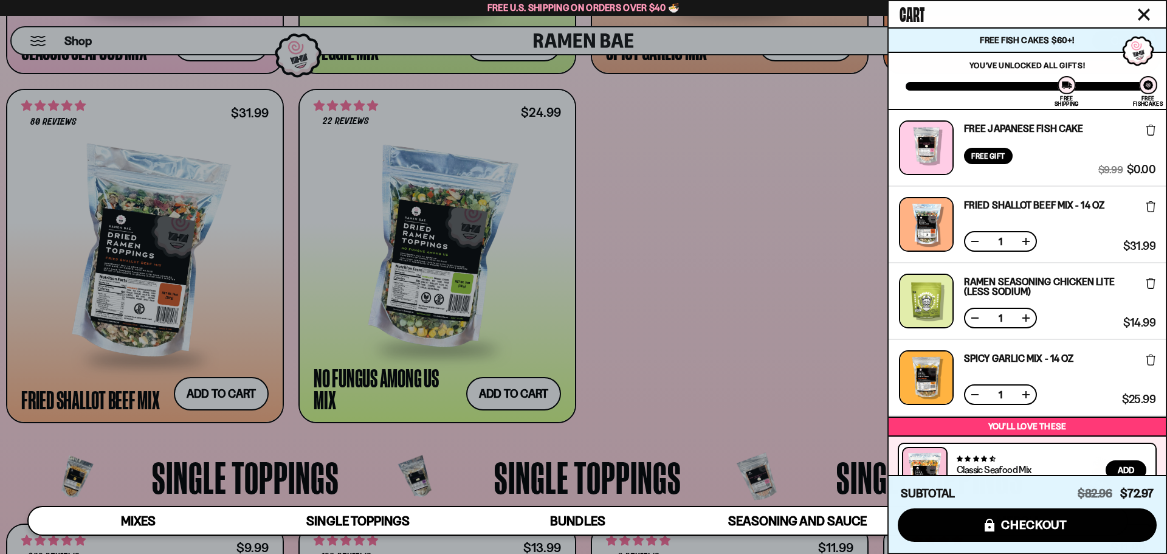
click at [814, 320] on div at bounding box center [583, 277] width 1167 height 554
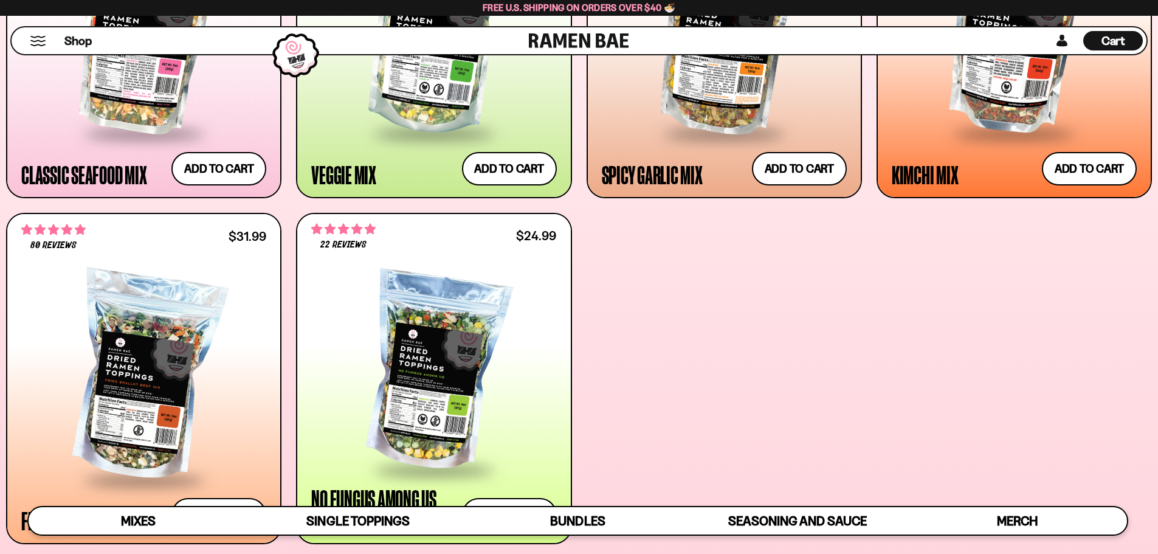
scroll to position [730, 0]
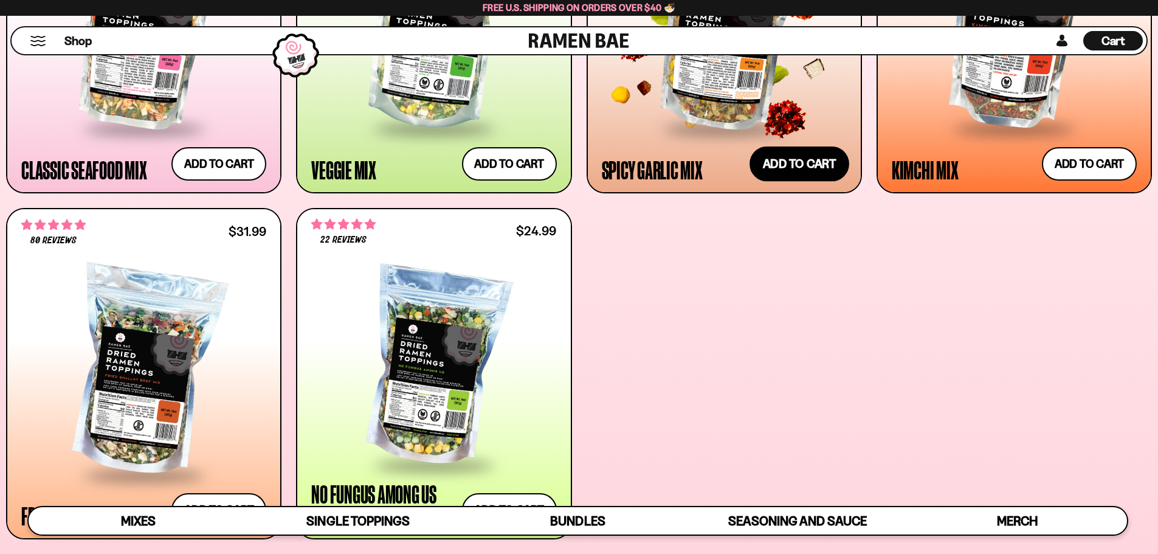
click at [803, 159] on button "Add to cart Add ― Regular price $25.99 Regular price Sale price $25.99 Unit pri…" at bounding box center [800, 163] width 100 height 35
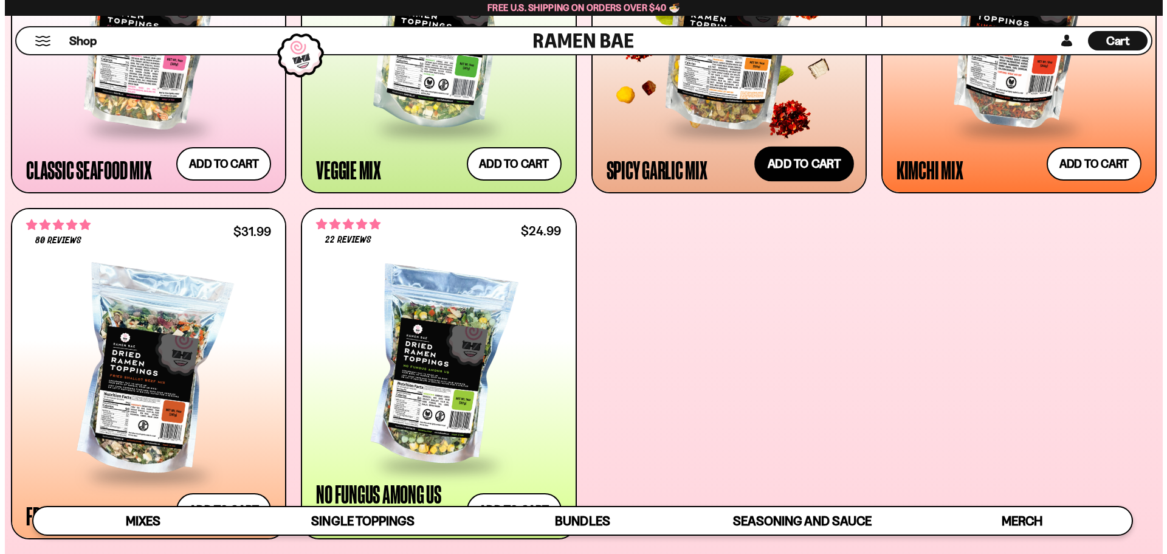
scroll to position [731, 0]
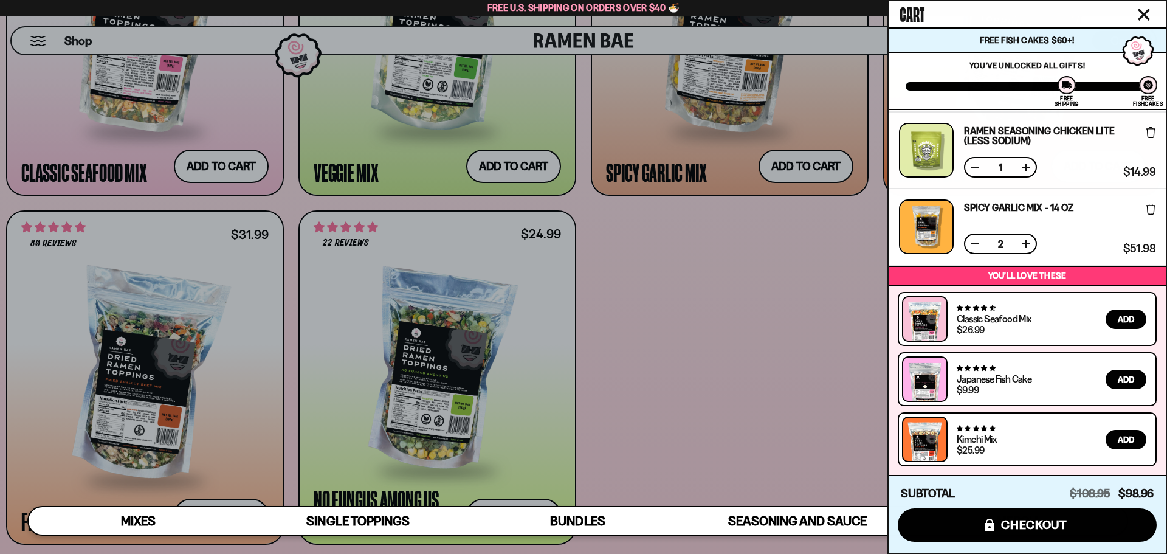
click at [970, 244] on button at bounding box center [975, 244] width 12 height 12
click at [707, 361] on div at bounding box center [583, 277] width 1167 height 554
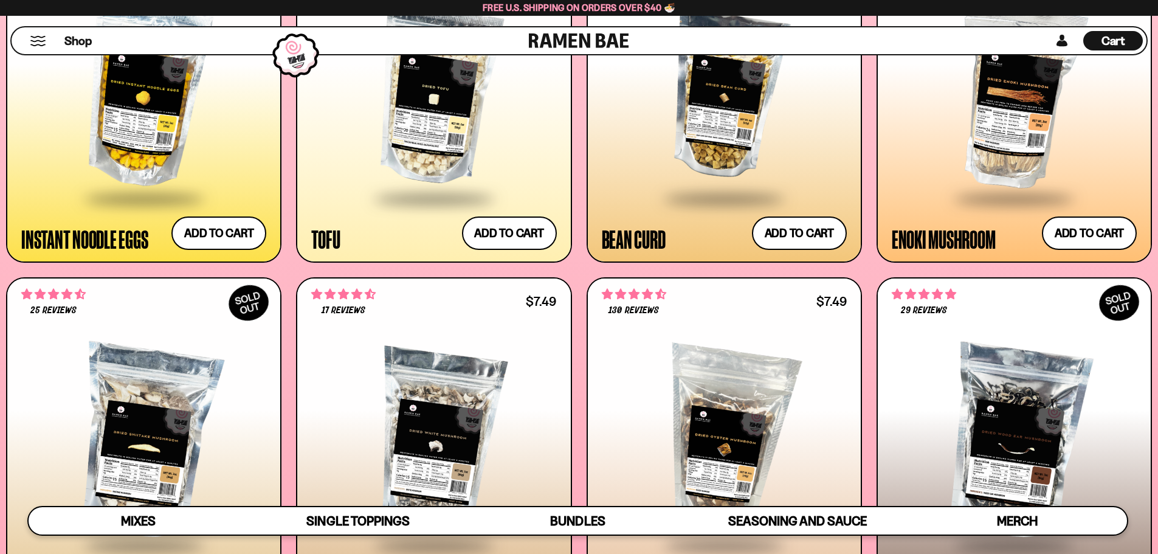
scroll to position [1763, 0]
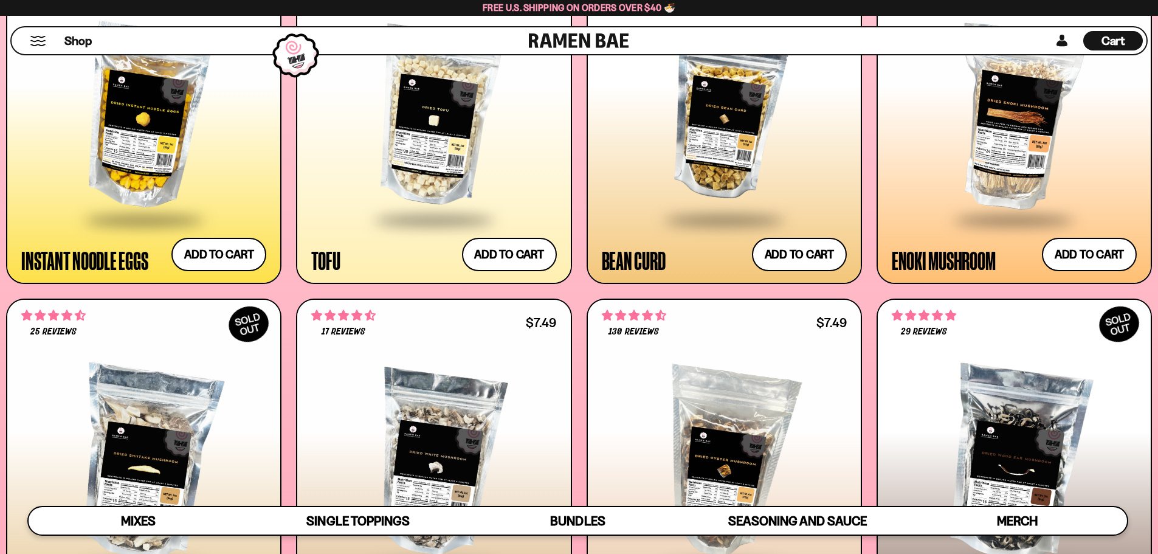
click at [115, 210] on span at bounding box center [144, 220] width 148 height 43
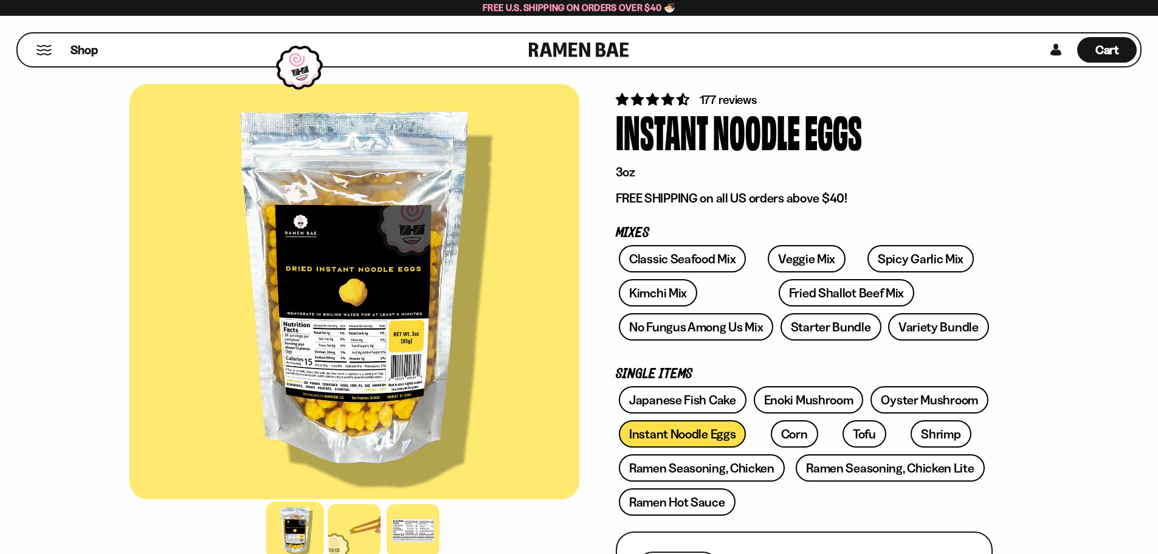
scroll to position [182, 0]
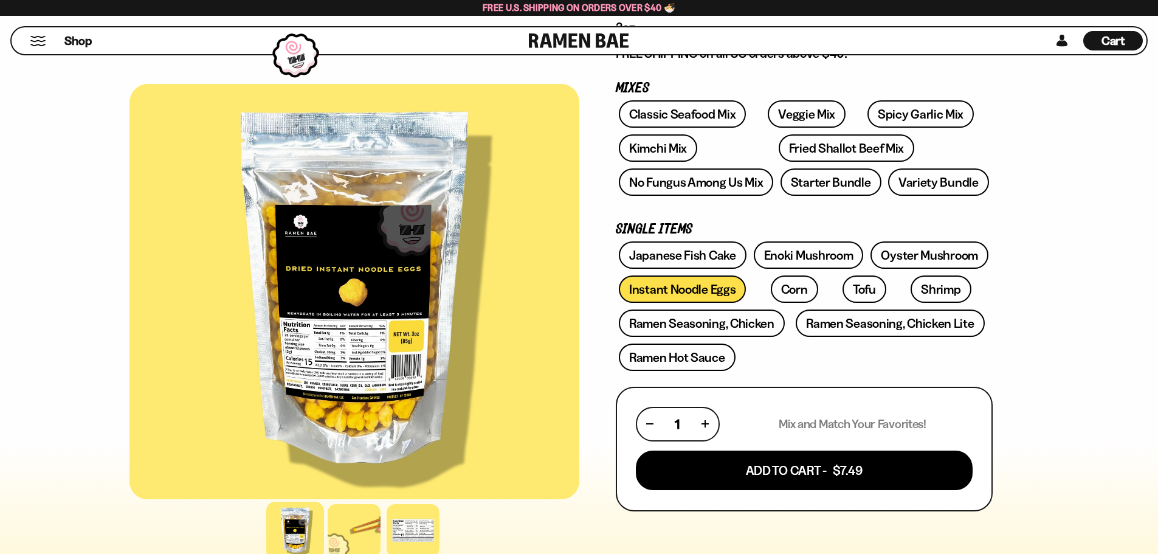
click at [302, 533] on div at bounding box center [295, 531] width 58 height 58
click at [331, 543] on div at bounding box center [354, 531] width 58 height 58
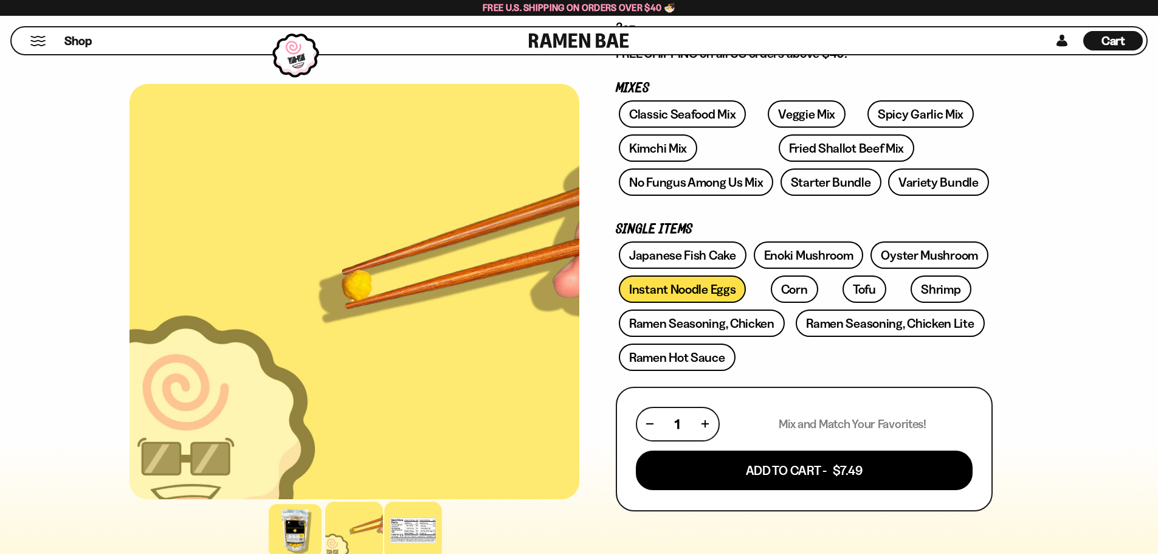
click at [396, 534] on div at bounding box center [413, 531] width 58 height 58
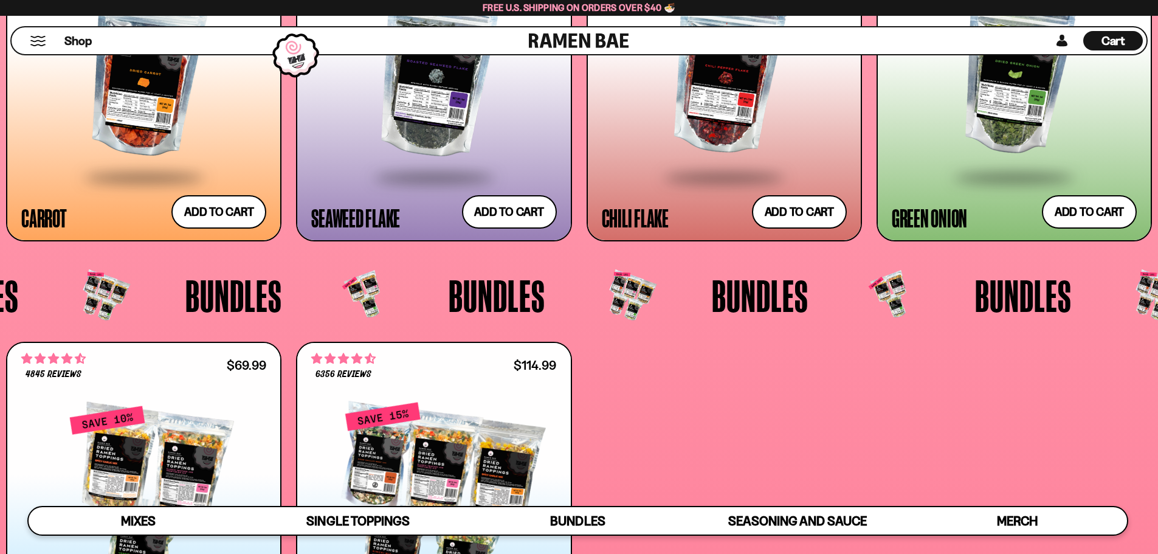
scroll to position [2797, 0]
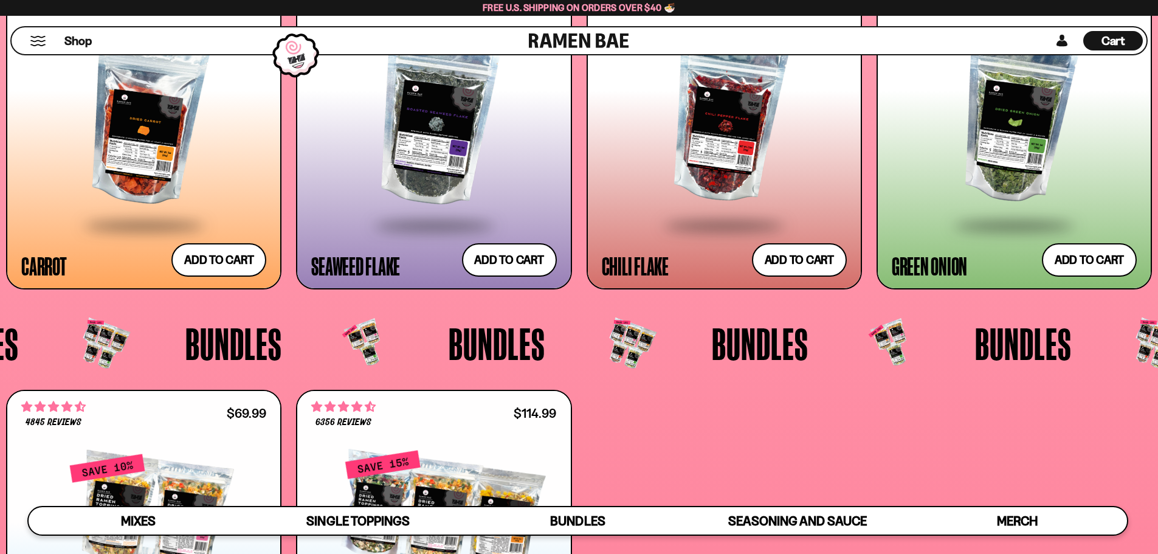
click at [729, 172] on div at bounding box center [724, 122] width 245 height 203
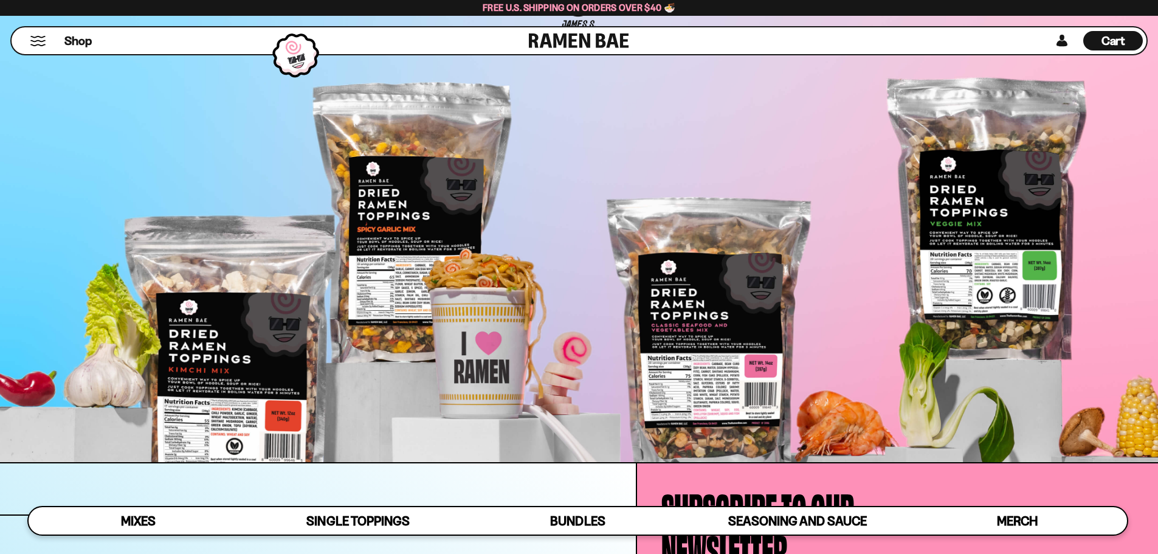
scroll to position [4682, 0]
click at [1098, 44] on div "Cart D0381C2F-513E-4F90-8A41-6F0A75DCBAAA" at bounding box center [1114, 40] width 60 height 19
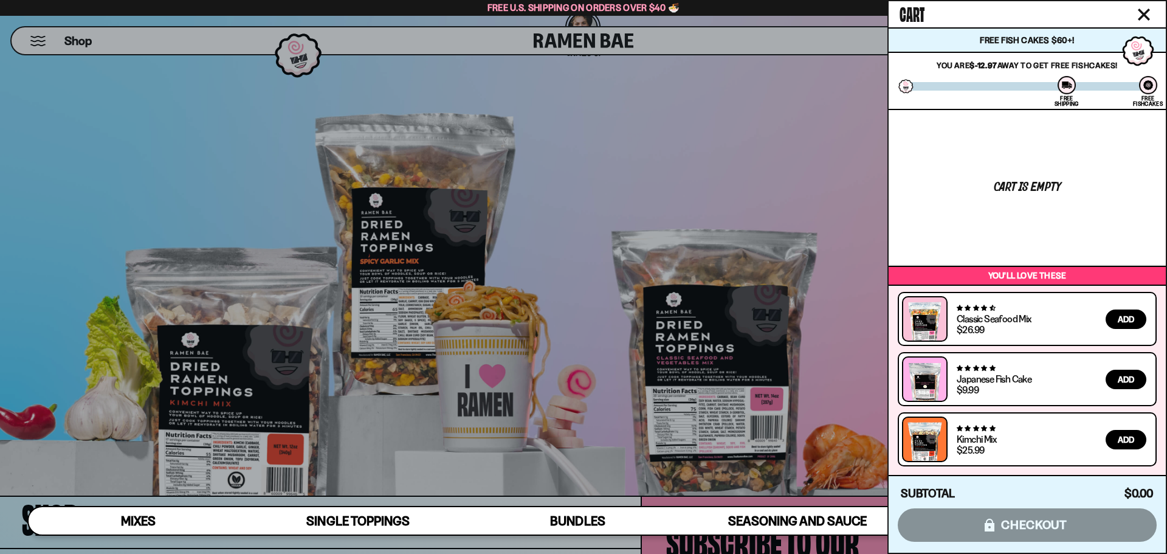
click at [756, 159] on div at bounding box center [583, 277] width 1167 height 554
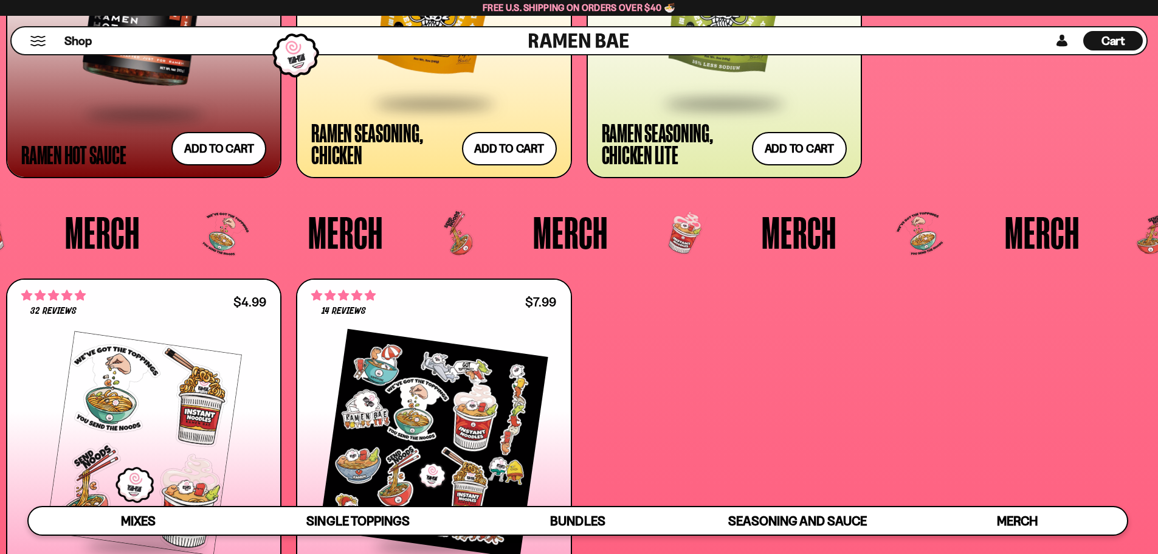
scroll to position [3770, 0]
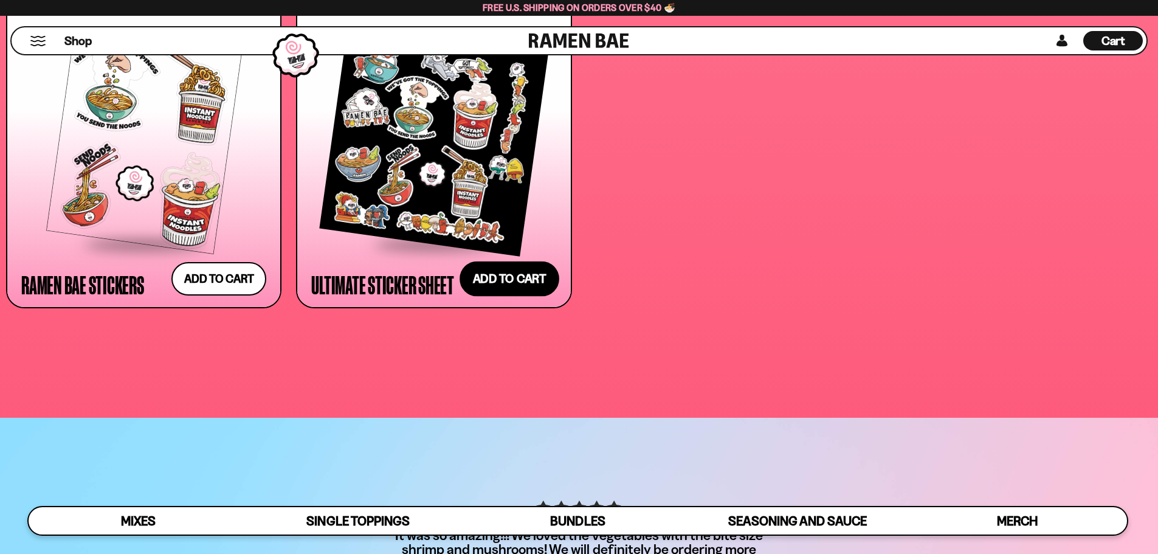
click at [517, 272] on button "Add to cart Add ― Regular price $7.99 Regular price Sale price $7.99 Unit price…" at bounding box center [510, 278] width 100 height 35
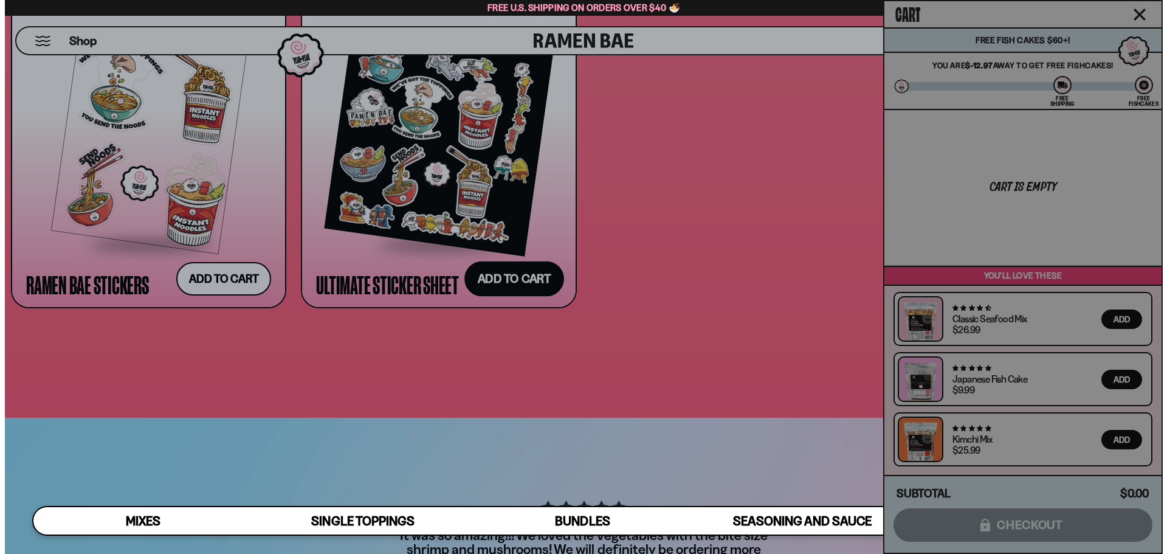
scroll to position [4100, 0]
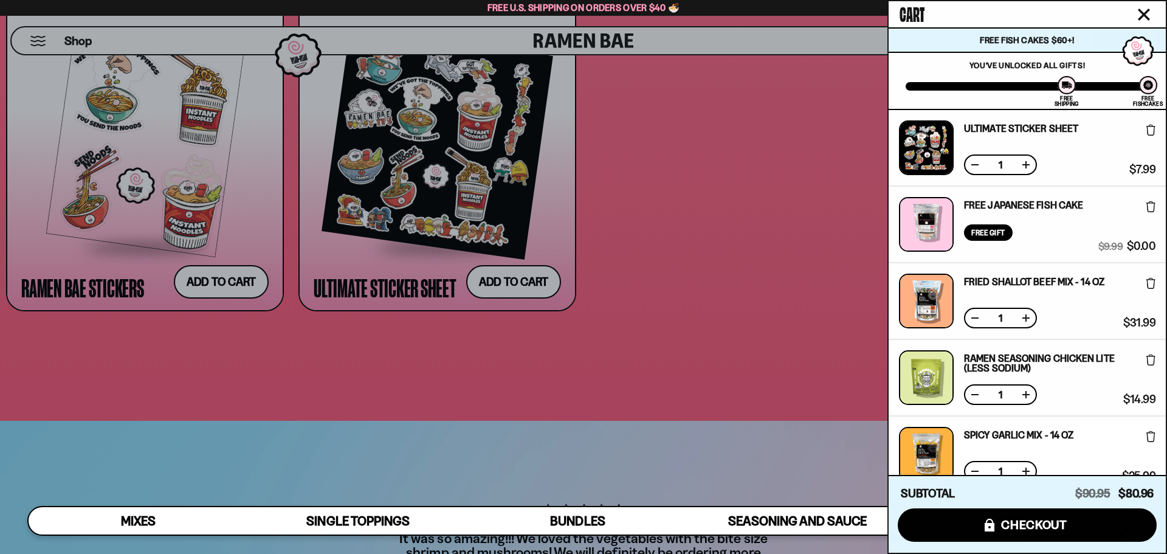
click at [975, 165] on button at bounding box center [975, 165] width 12 height 12
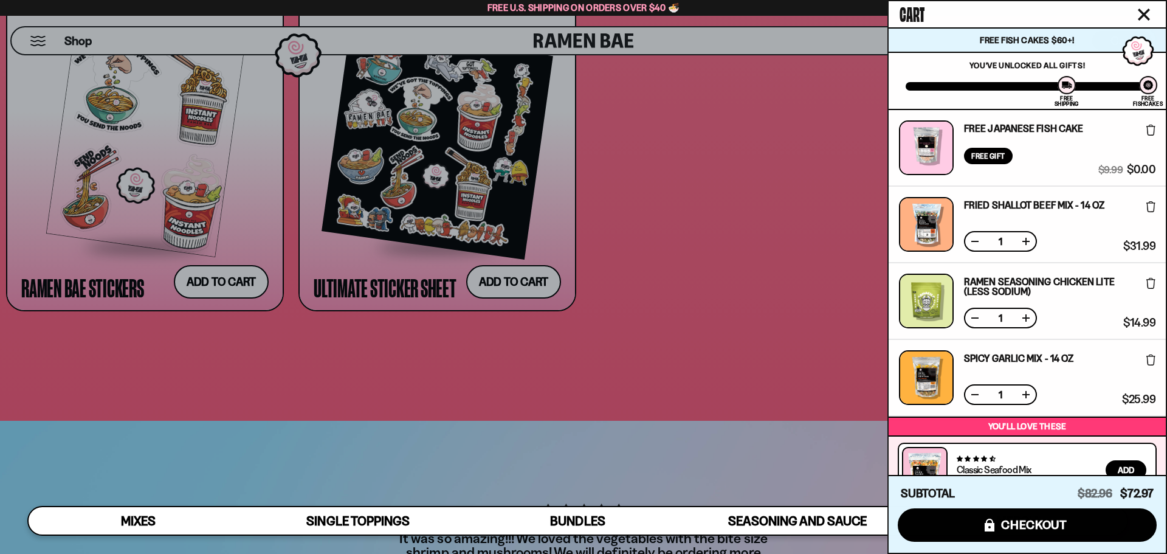
click at [1150, 131] on icon at bounding box center [1151, 130] width 9 height 11
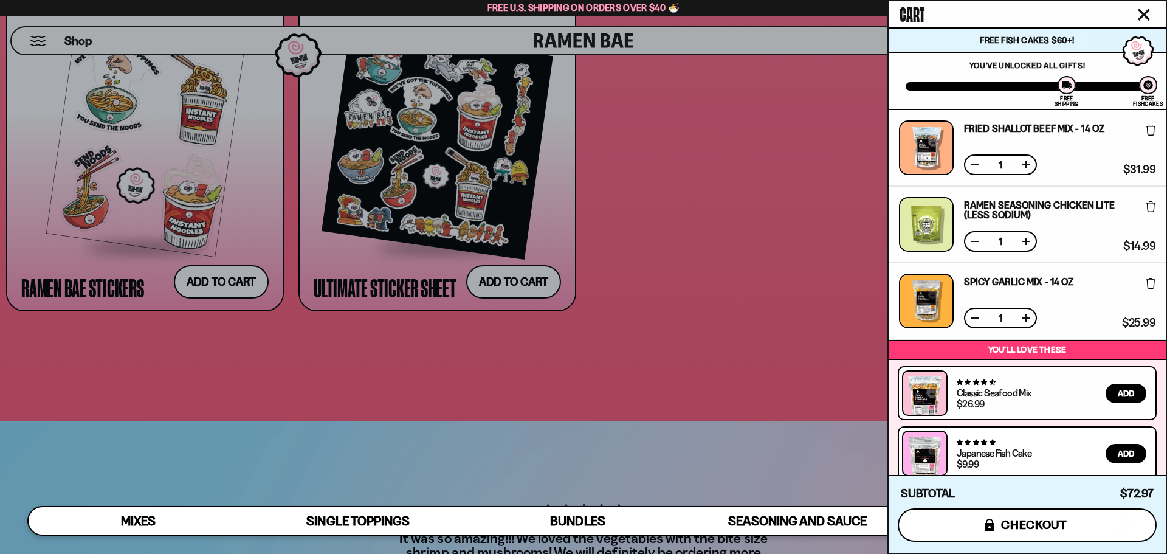
click at [1037, 527] on span "checkout" at bounding box center [1034, 524] width 66 height 13
